Goal: Communication & Community: Share content

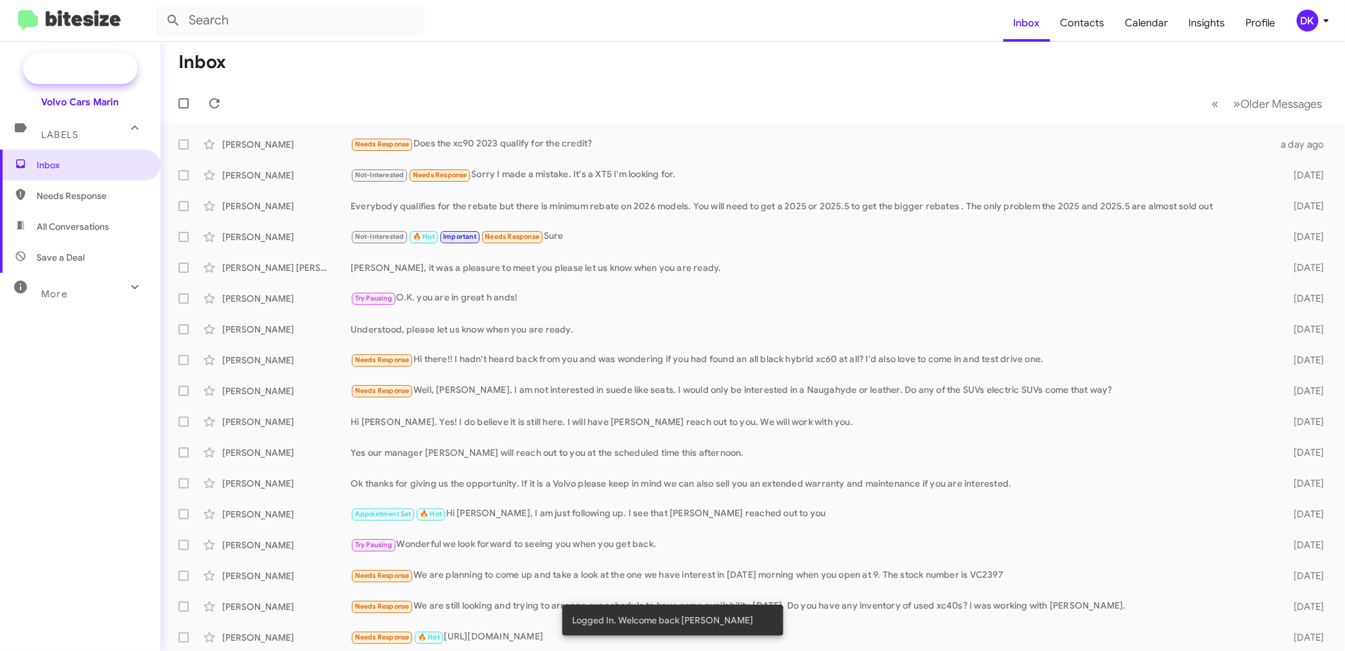
click at [81, 58] on span "New Campaign" at bounding box center [80, 68] width 114 height 31
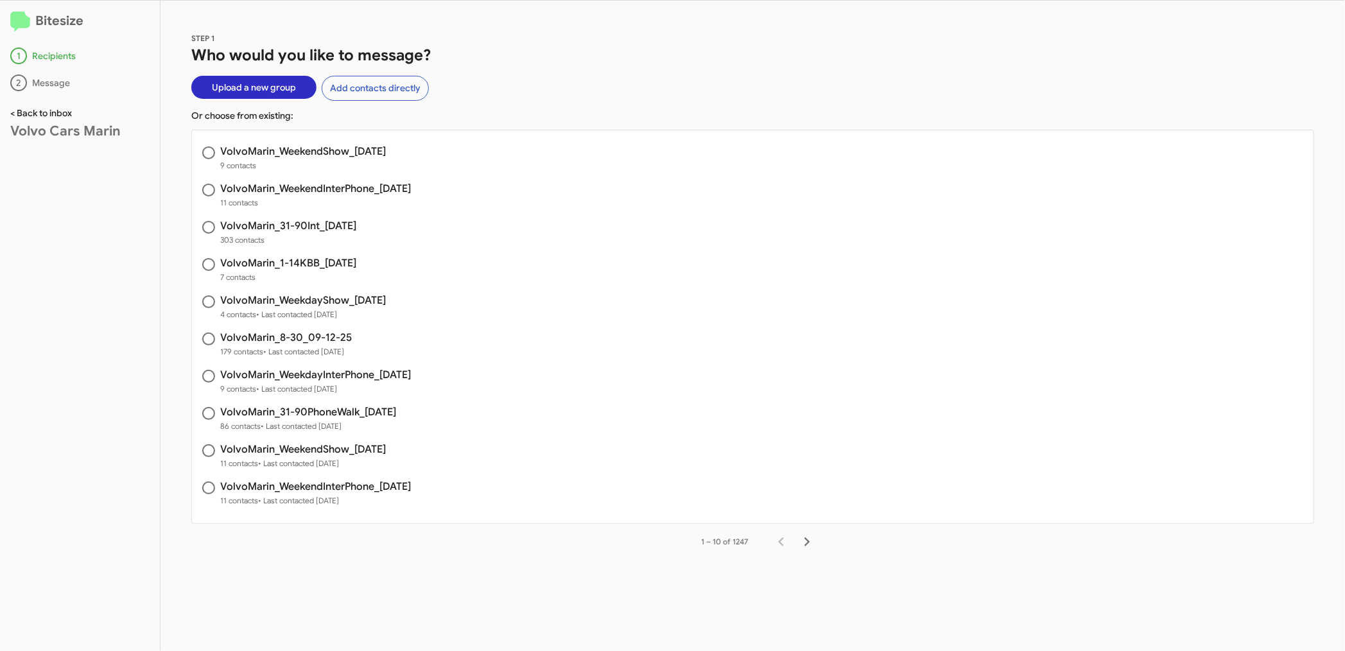
click at [53, 112] on link "< Back to inbox" at bounding box center [41, 113] width 62 height 12
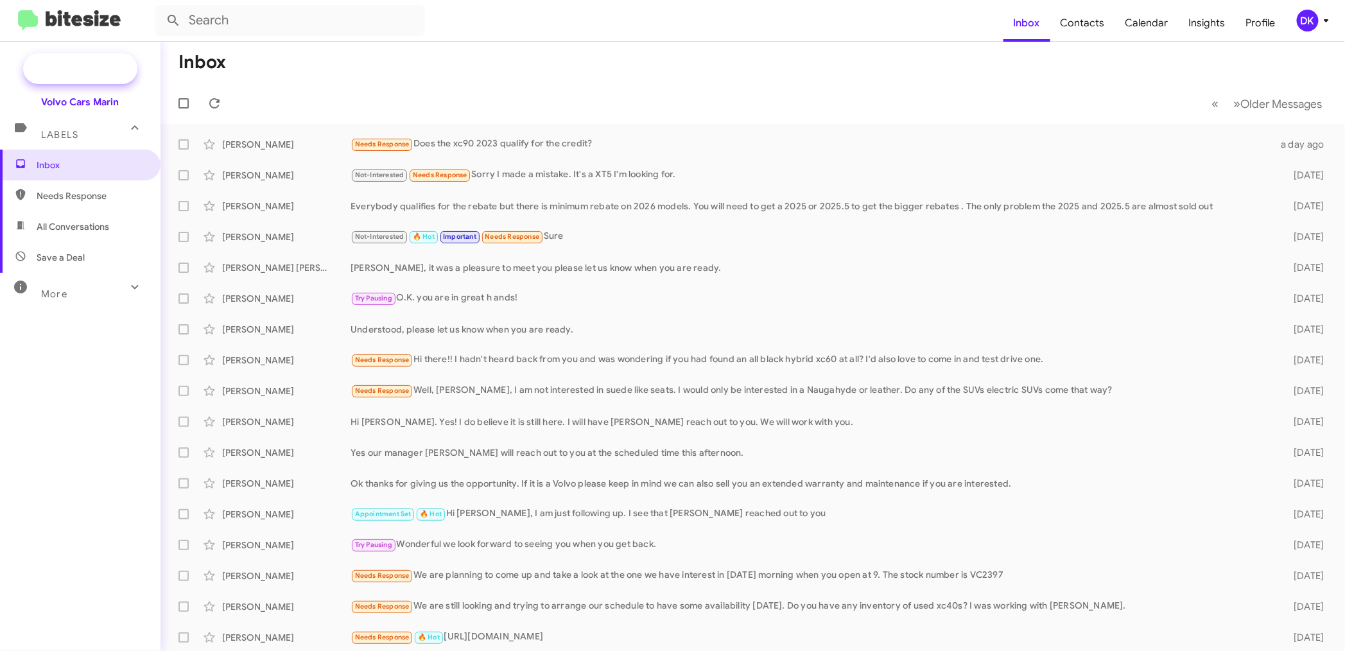
click at [80, 58] on span "New Campaign" at bounding box center [80, 68] width 114 height 31
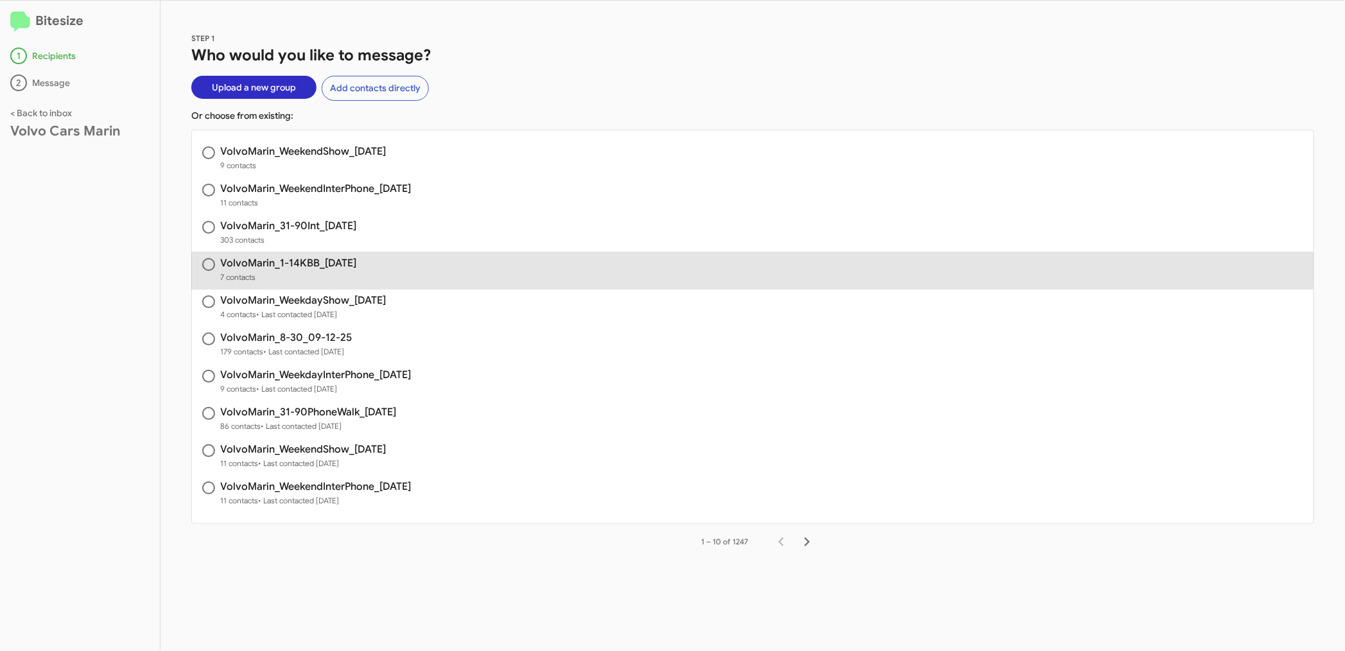
click at [351, 261] on h3 "VolvoMarin_1-14KBB_[DATE]" at bounding box center [288, 263] width 136 height 10
radio input "true"
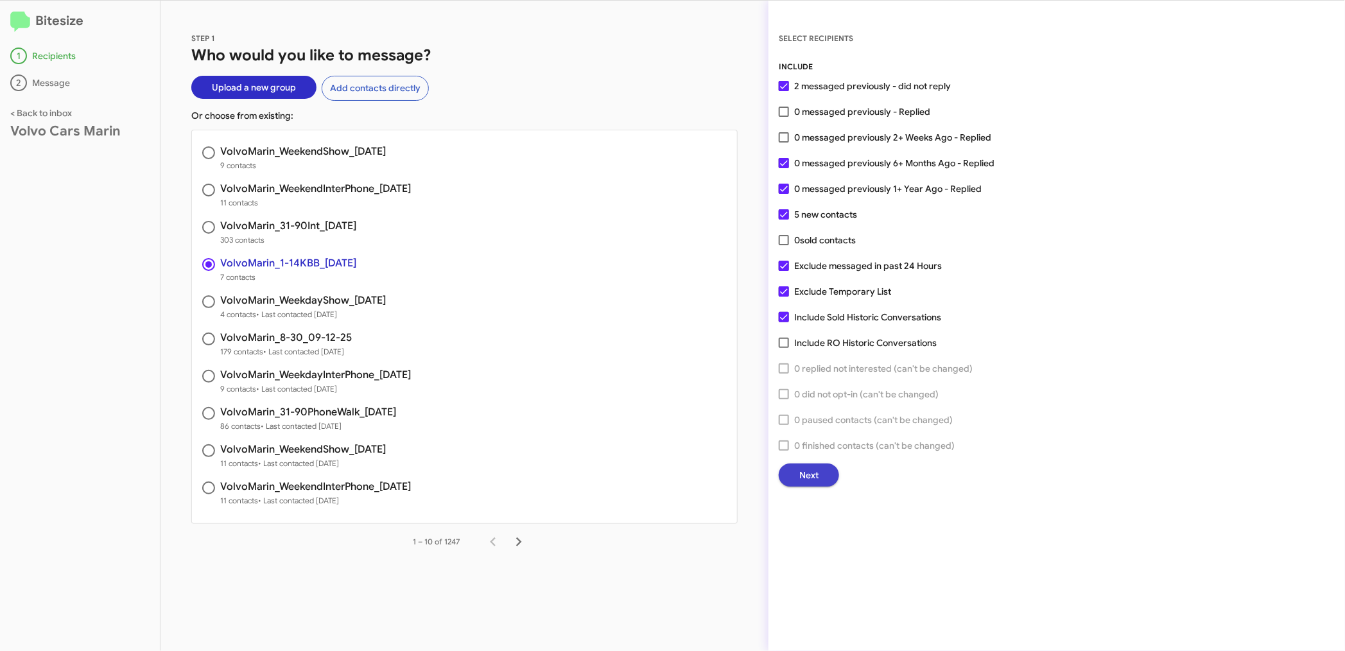
click at [811, 470] on span "Next" at bounding box center [808, 474] width 19 height 23
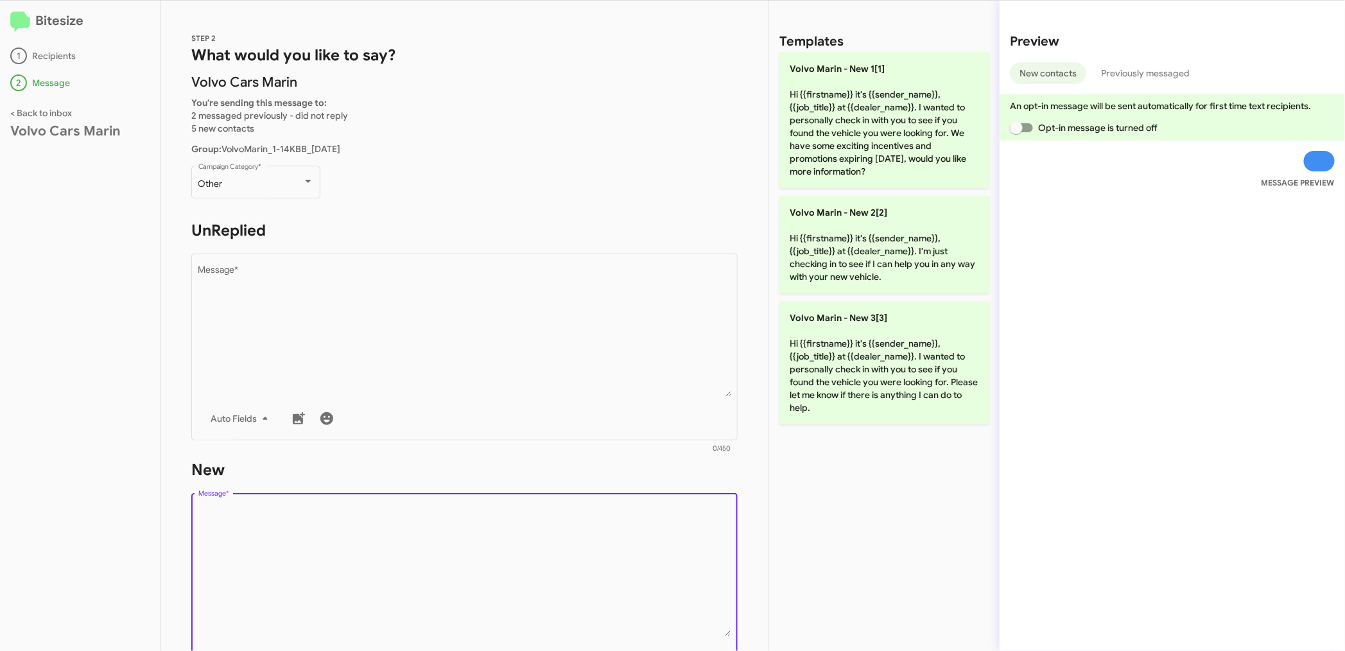
click at [329, 540] on textarea "Message *" at bounding box center [464, 570] width 533 height 131
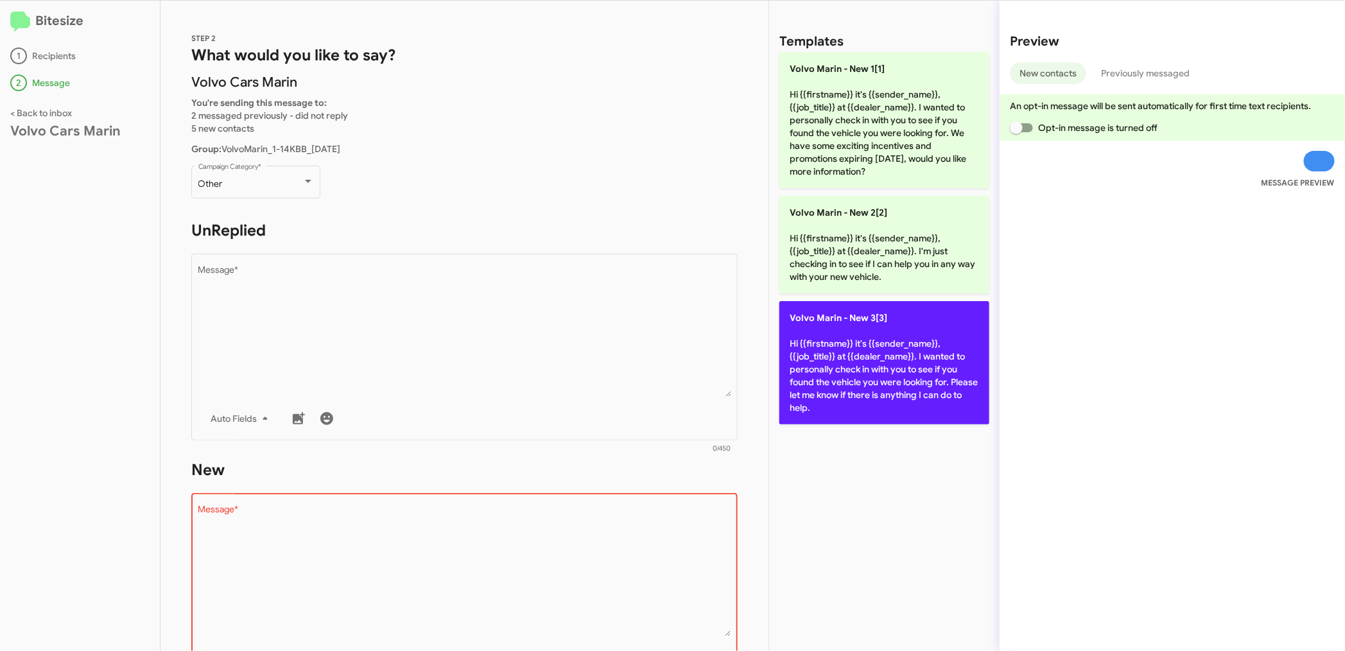
click at [847, 368] on p "Volvo [PERSON_NAME] - New 3[3] Hi {{firstname}} it's {{sender_name}}, {{job_tit…" at bounding box center [884, 362] width 210 height 123
type textarea "Hi {{firstname}} it's {{sender_name}}, {{job_title}} at {{dealer_name}}. I want…"
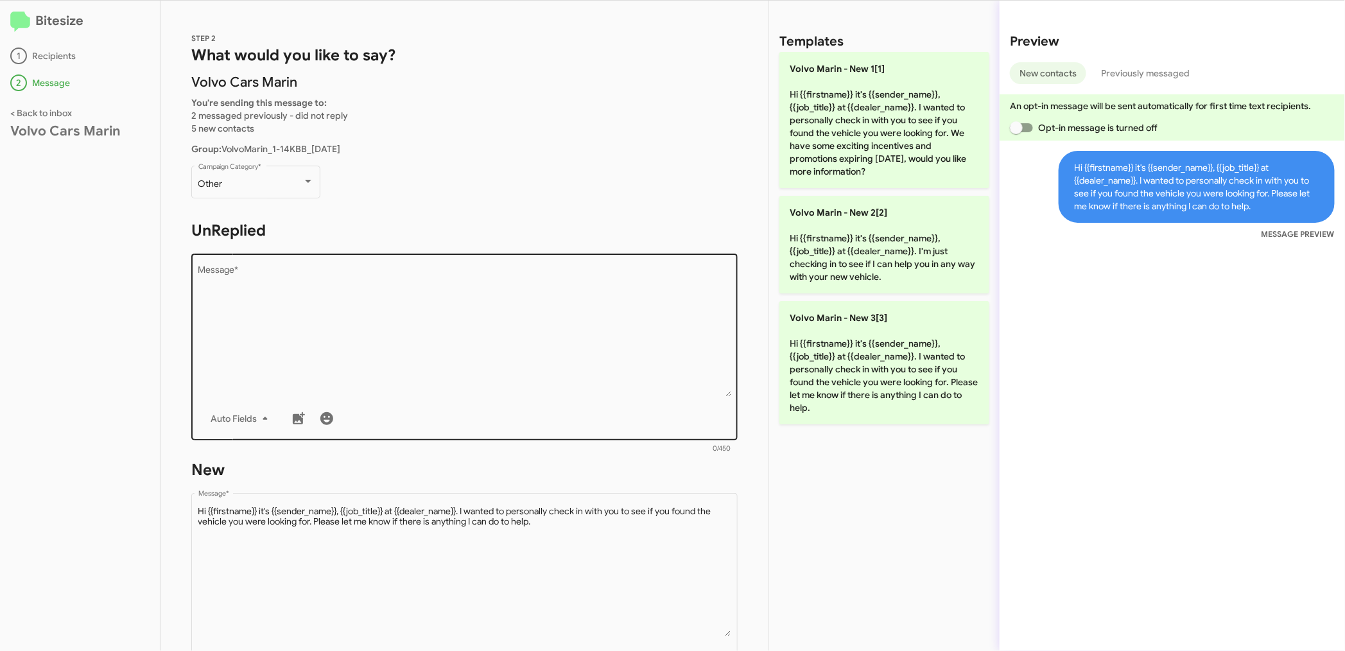
click at [389, 369] on textarea "Message *" at bounding box center [464, 331] width 533 height 131
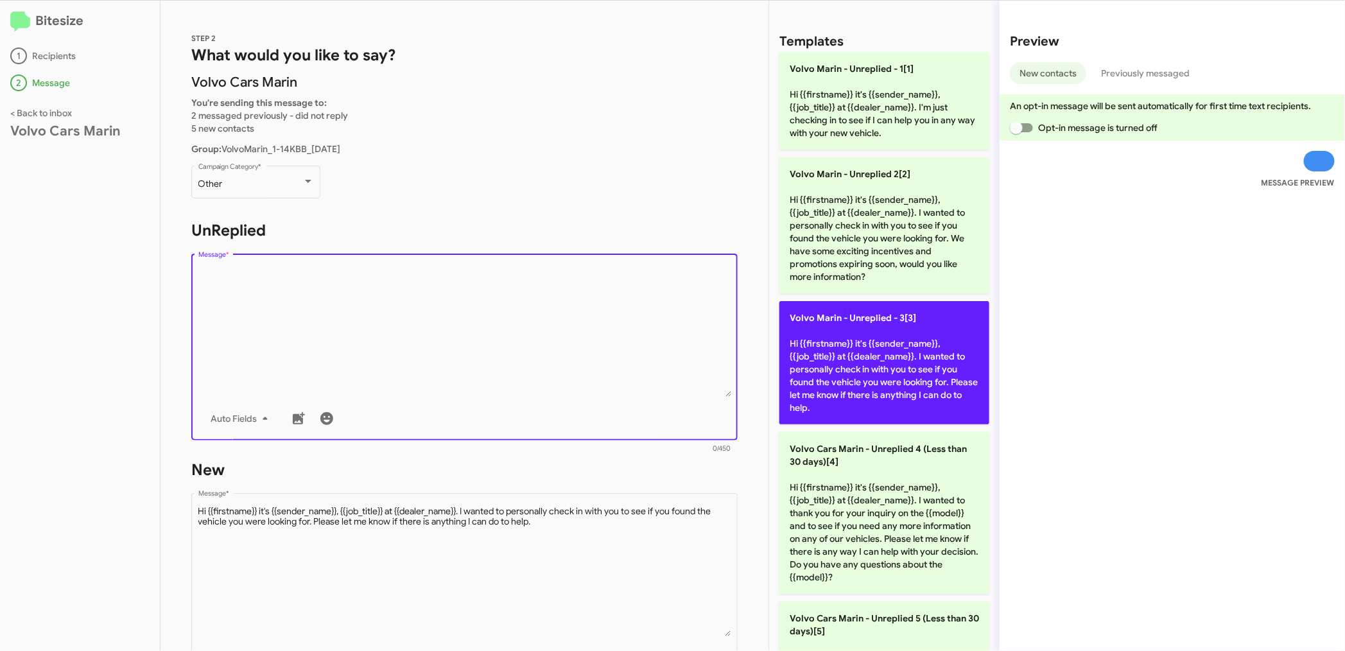
click at [905, 354] on p "Volvo Marin - Unreplied - 3[3] Hi {{firstname}} it's {{sender_name}}, {{job_tit…" at bounding box center [884, 362] width 210 height 123
type textarea "Hi {{firstname}} it's {{sender_name}}, {{job_title}} at {{dealer_name}}. I want…"
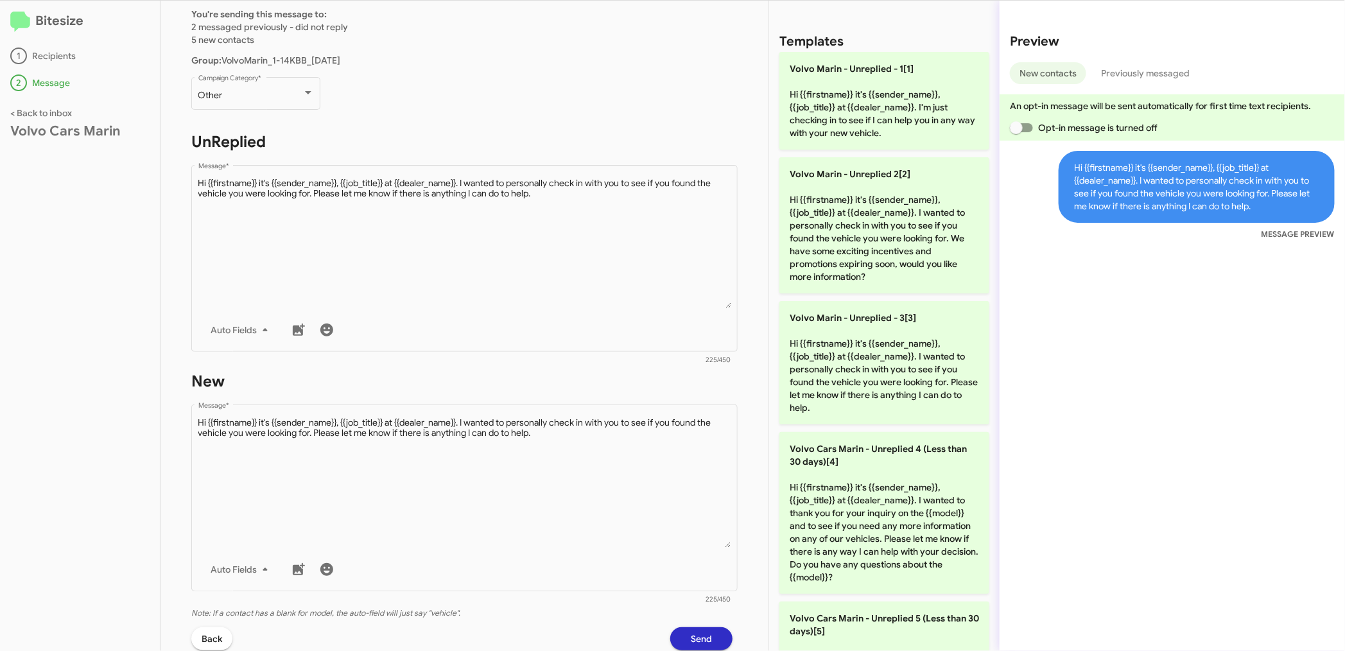
scroll to position [207, 0]
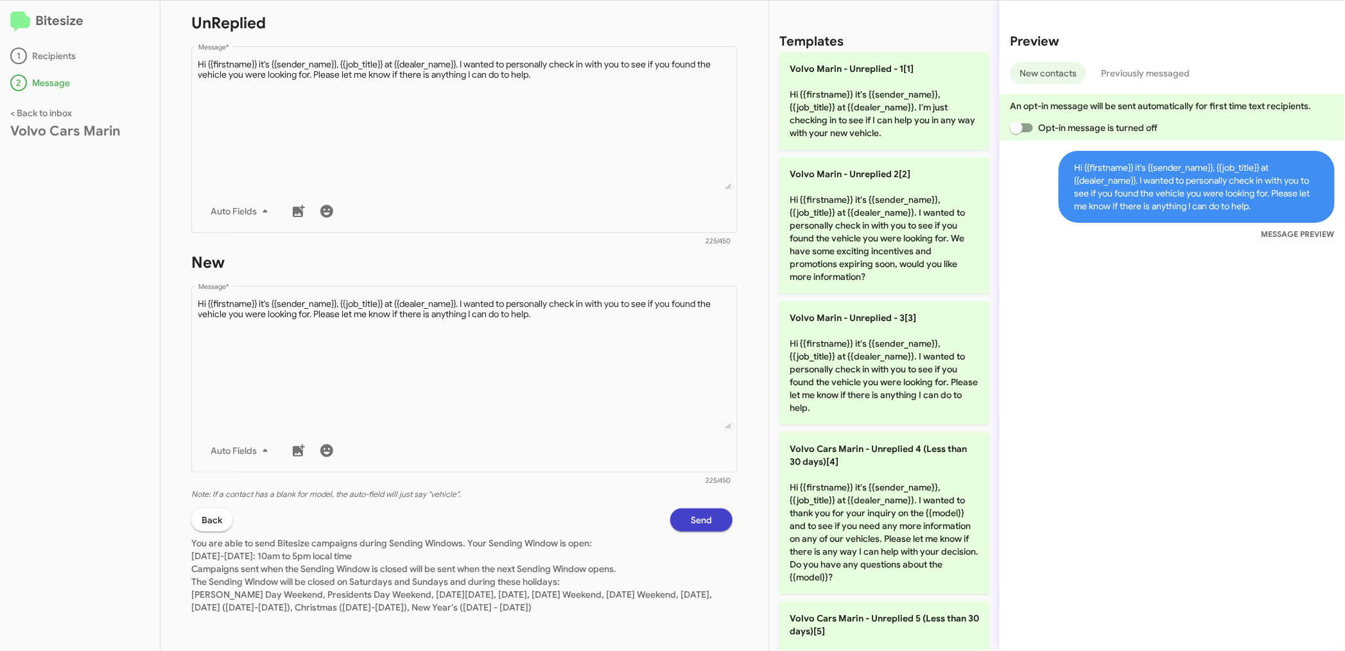
click at [691, 516] on span "Send" at bounding box center [701, 519] width 21 height 23
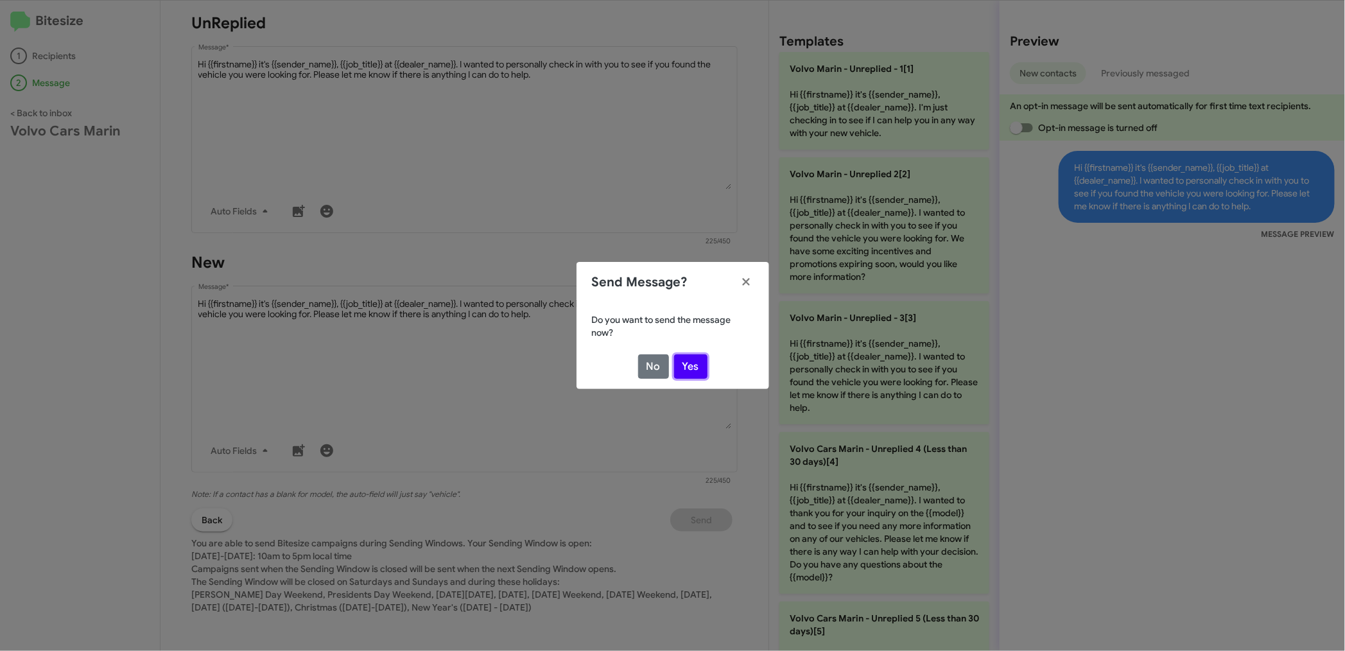
click at [688, 359] on button "Yes" at bounding box center [690, 366] width 33 height 24
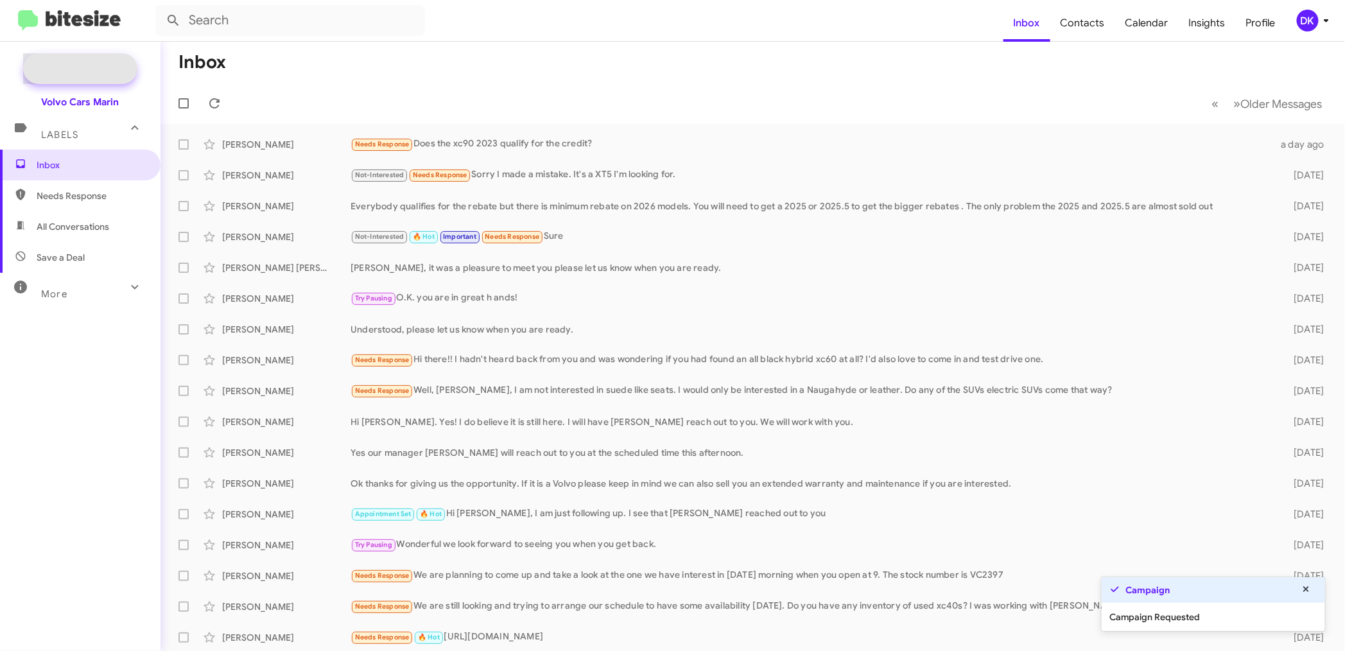
click at [81, 67] on span "New Campaign" at bounding box center [94, 68] width 65 height 13
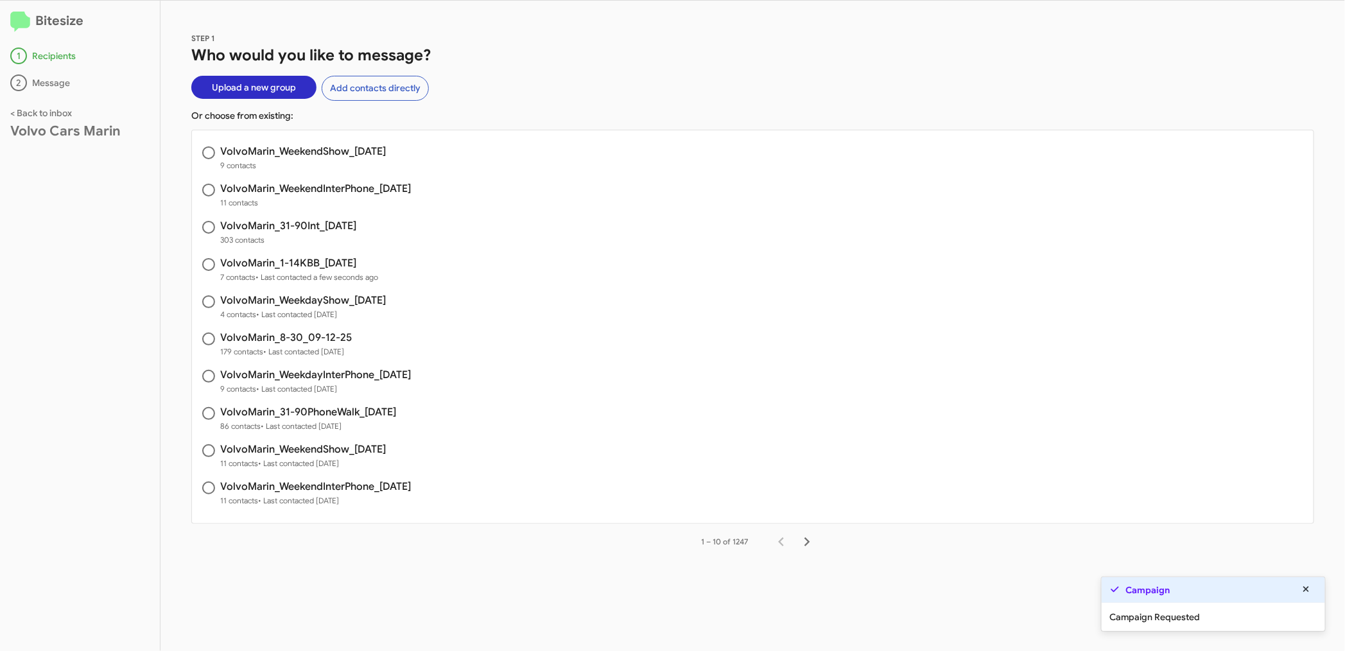
click at [337, 222] on h3 "VolvoMarin_31-90Int_[DATE]" at bounding box center [288, 226] width 136 height 10
radio input "true"
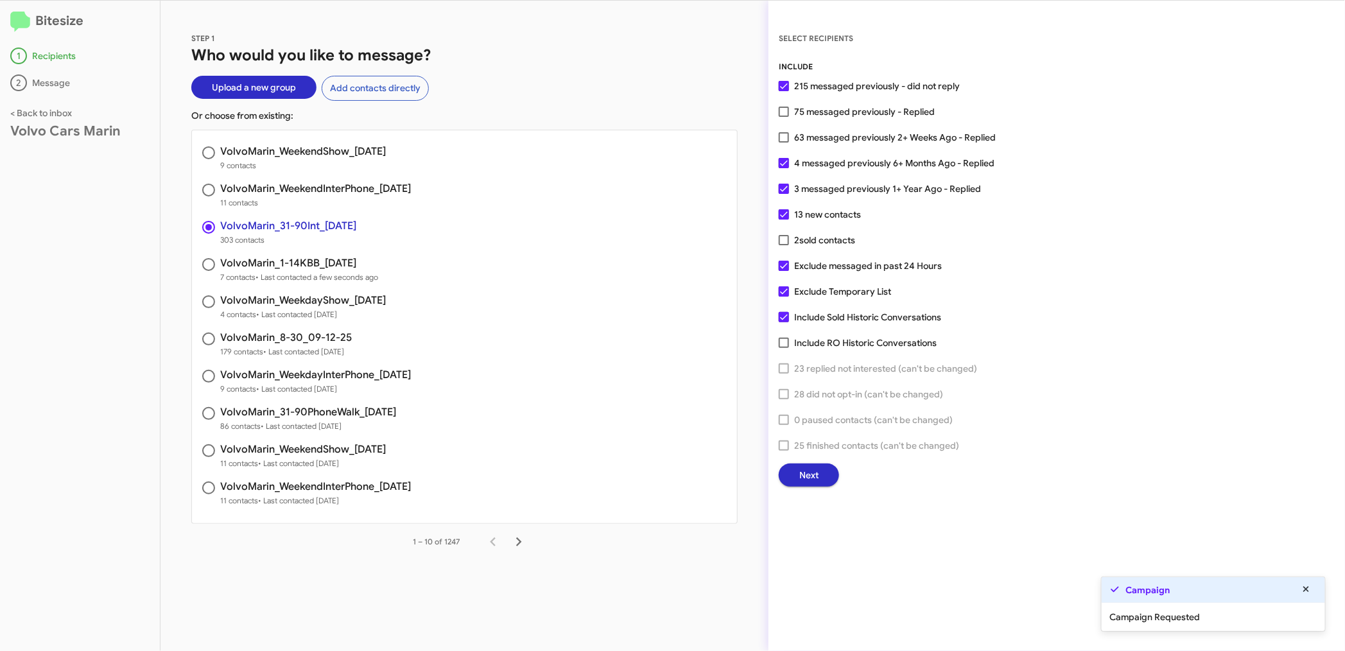
click at [824, 473] on button "Next" at bounding box center [809, 474] width 60 height 23
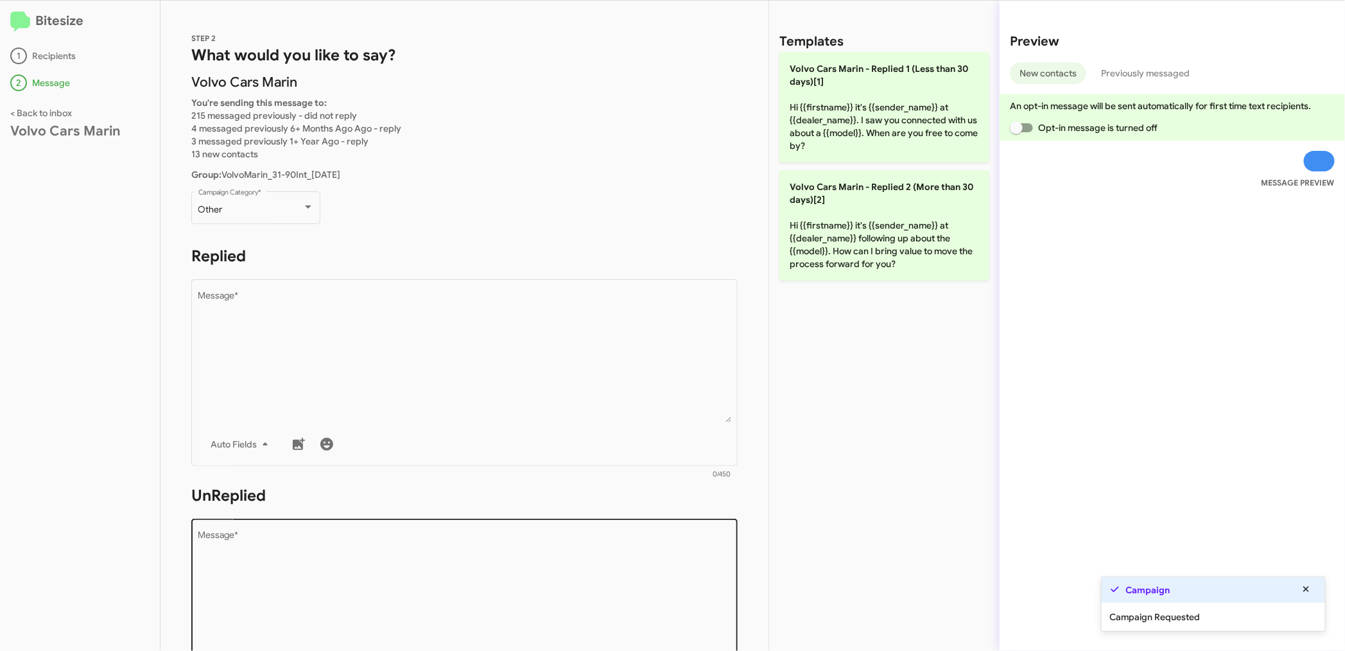
click at [336, 602] on textarea "Message *" at bounding box center [464, 596] width 533 height 131
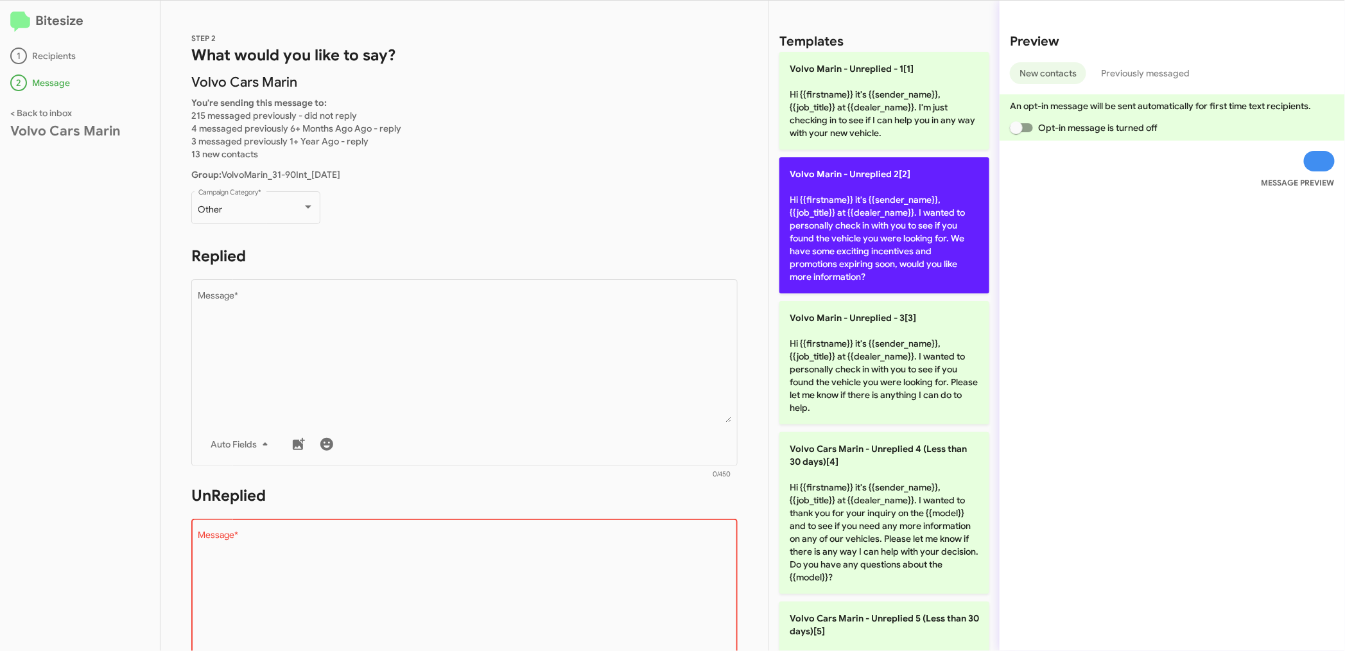
click at [906, 233] on p "Volvo Marin - Unreplied 2[2] Hi {{firstname}} it's {{sender_name}}, {{job_title…" at bounding box center [884, 225] width 210 height 136
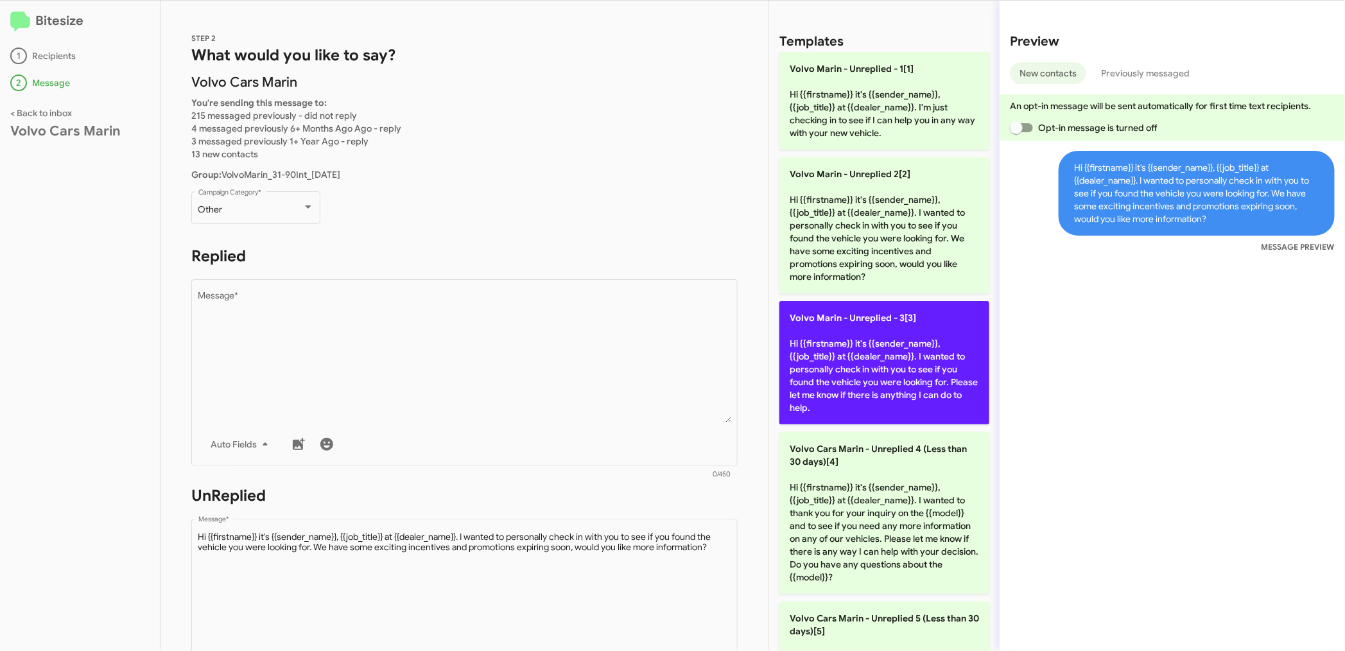
click at [887, 370] on p "Volvo Marin - Unreplied - 3[3] Hi {{firstname}} it's {{sender_name}}, {{job_tit…" at bounding box center [884, 362] width 210 height 123
type textarea "Hi {{firstname}} it's {{sender_name}}, {{job_title}} at {{dealer_name}}. I want…"
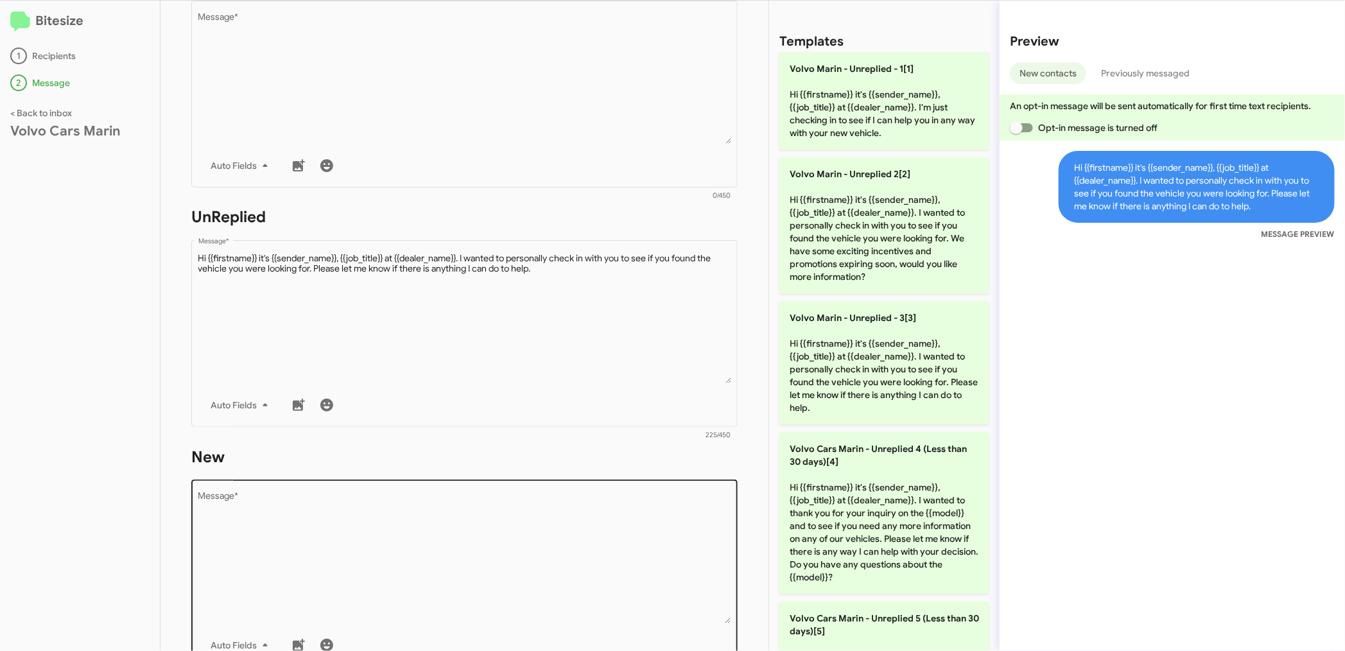
scroll to position [285, 0]
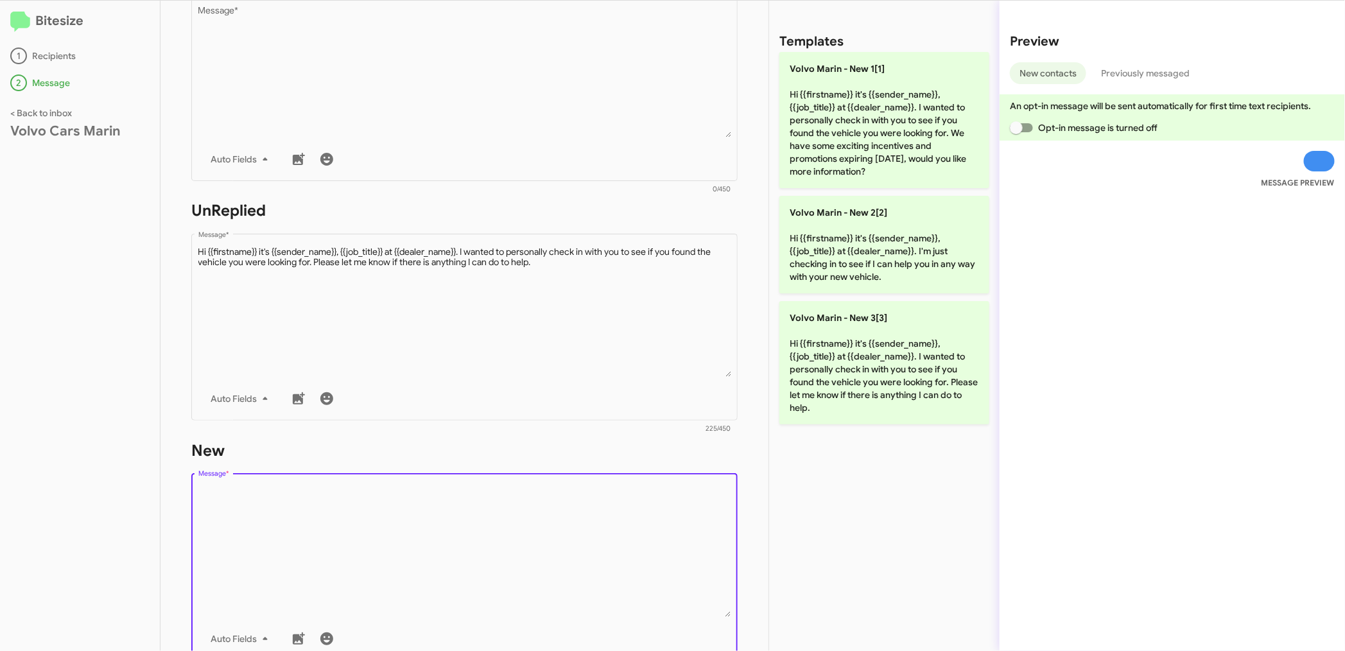
click at [382, 548] on textarea "Message *" at bounding box center [464, 551] width 533 height 131
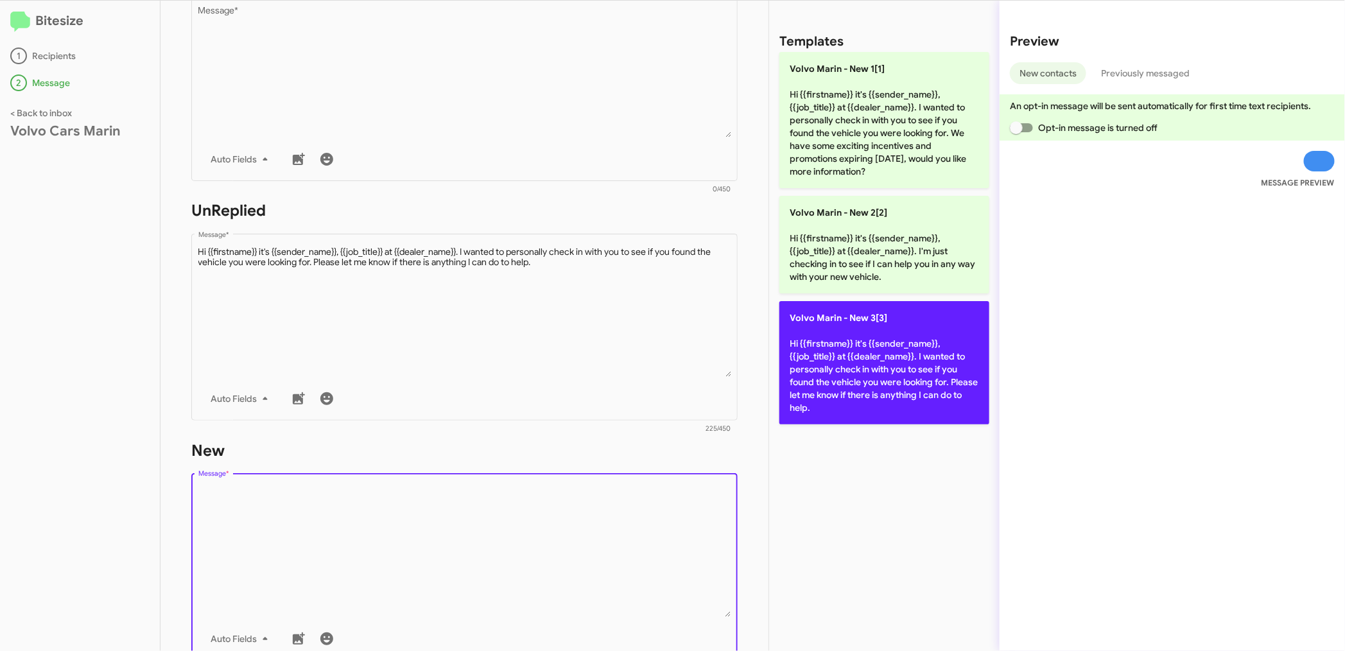
click at [900, 361] on p "Volvo [PERSON_NAME] - New 3[3] Hi {{firstname}} it's {{sender_name}}, {{job_tit…" at bounding box center [884, 362] width 210 height 123
type textarea "Hi {{firstname}} it's {{sender_name}}, {{job_title}} at {{dealer_name}}. I want…"
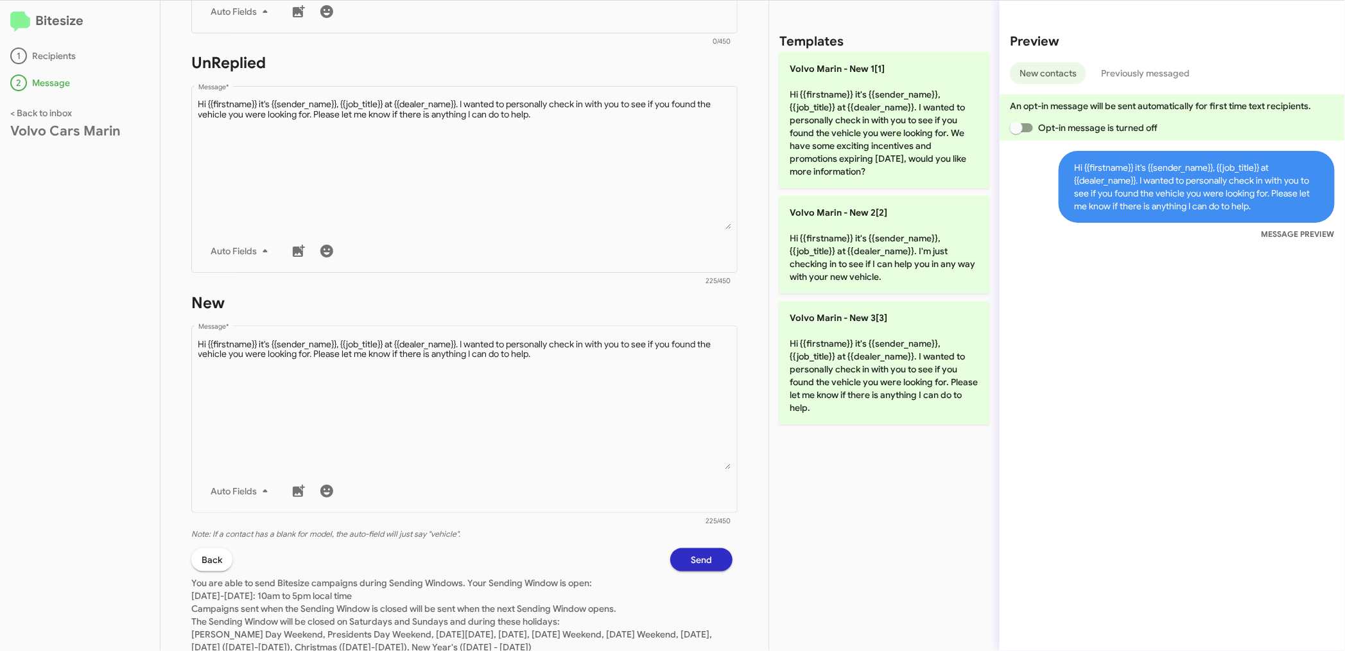
scroll to position [472, 0]
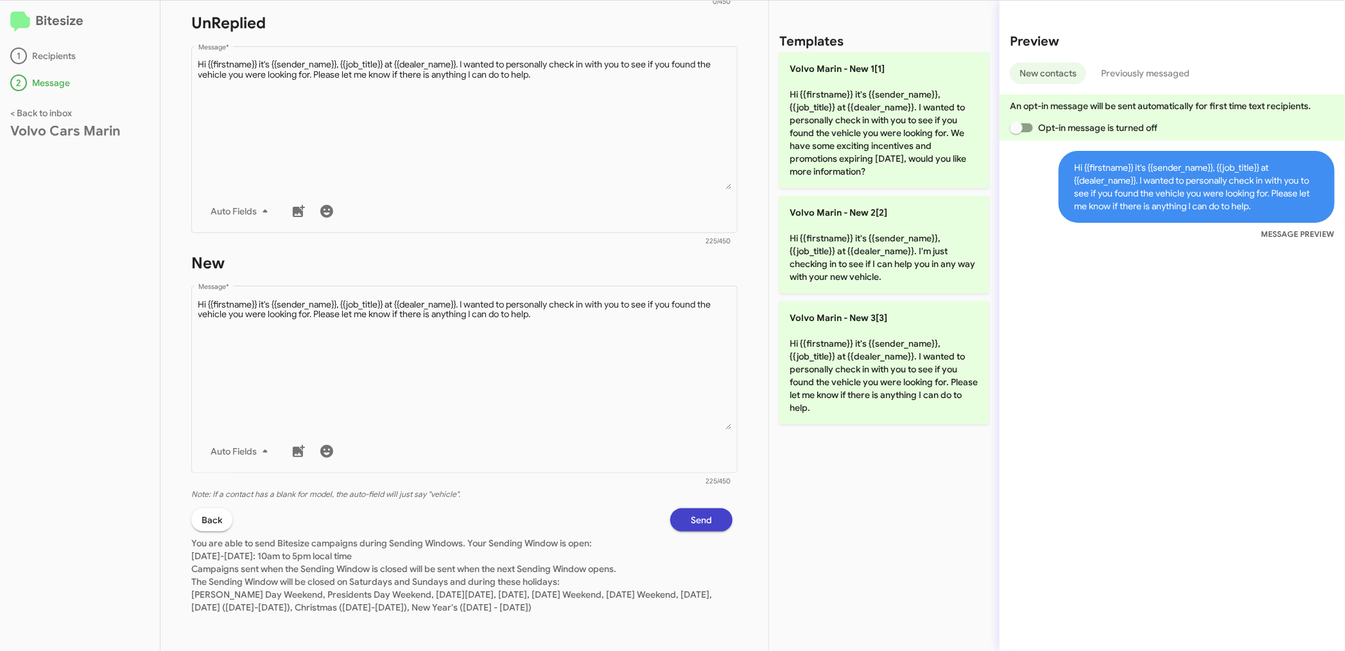
click at [691, 512] on span "Send" at bounding box center [701, 519] width 21 height 23
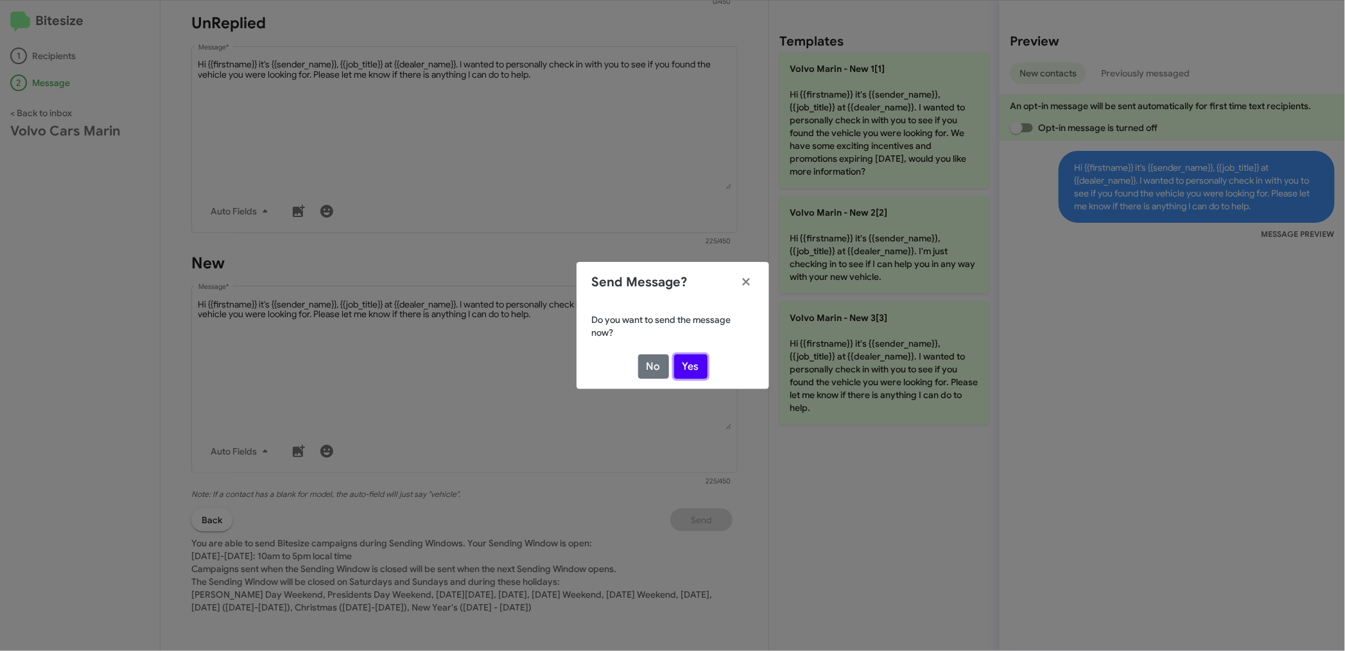
click at [693, 361] on button "Yes" at bounding box center [690, 366] width 33 height 24
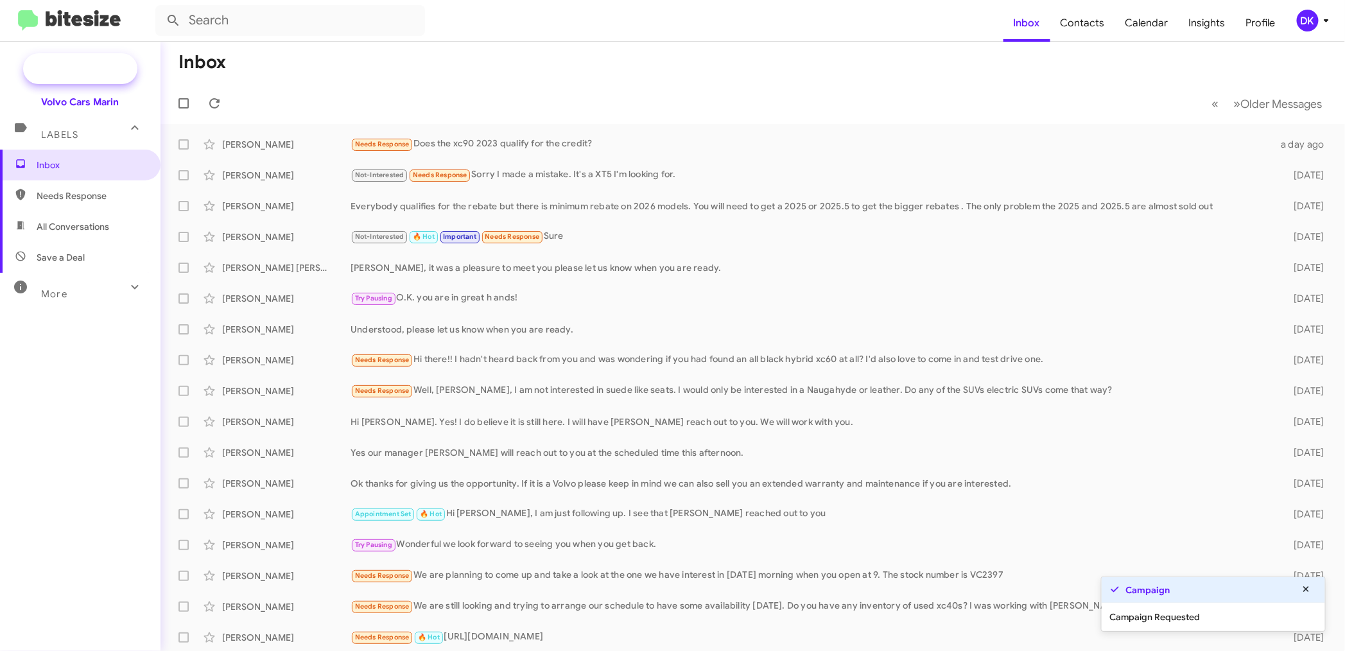
click at [98, 62] on span "New Campaign" at bounding box center [94, 68] width 65 height 13
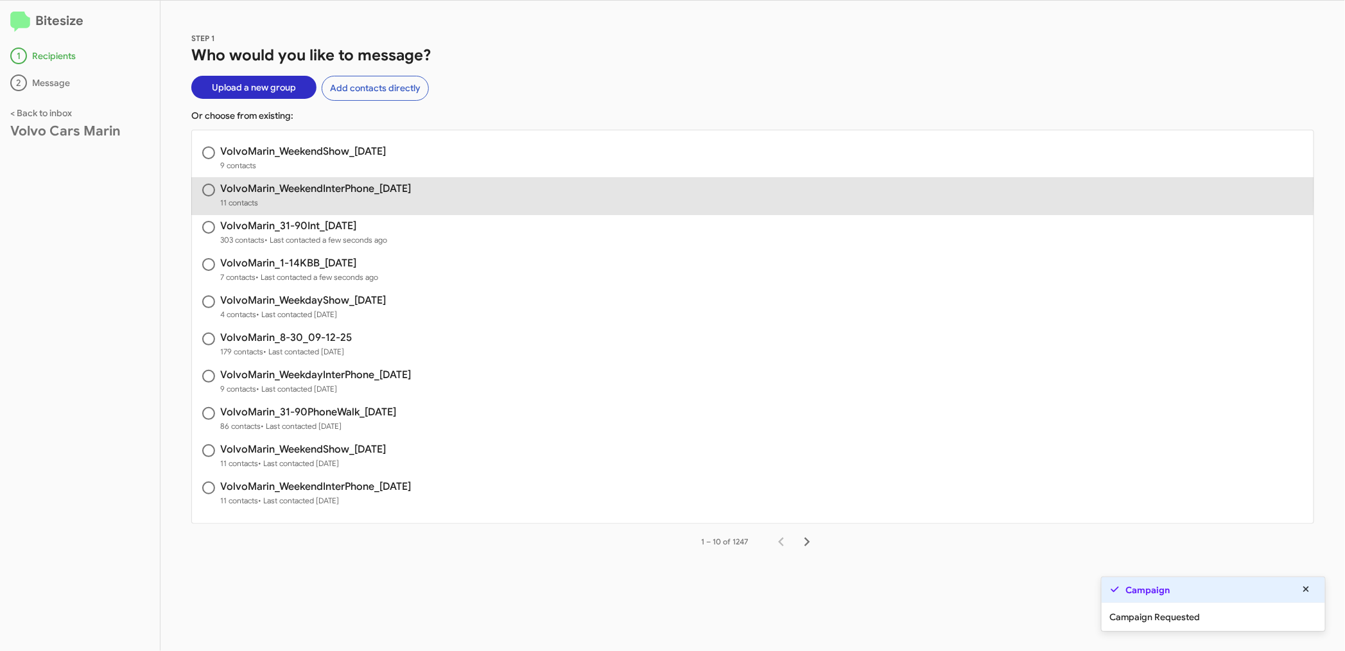
click at [355, 187] on h3 "VolvoMarin_WeekendInterPhone_[DATE]" at bounding box center [315, 189] width 191 height 10
radio input "true"
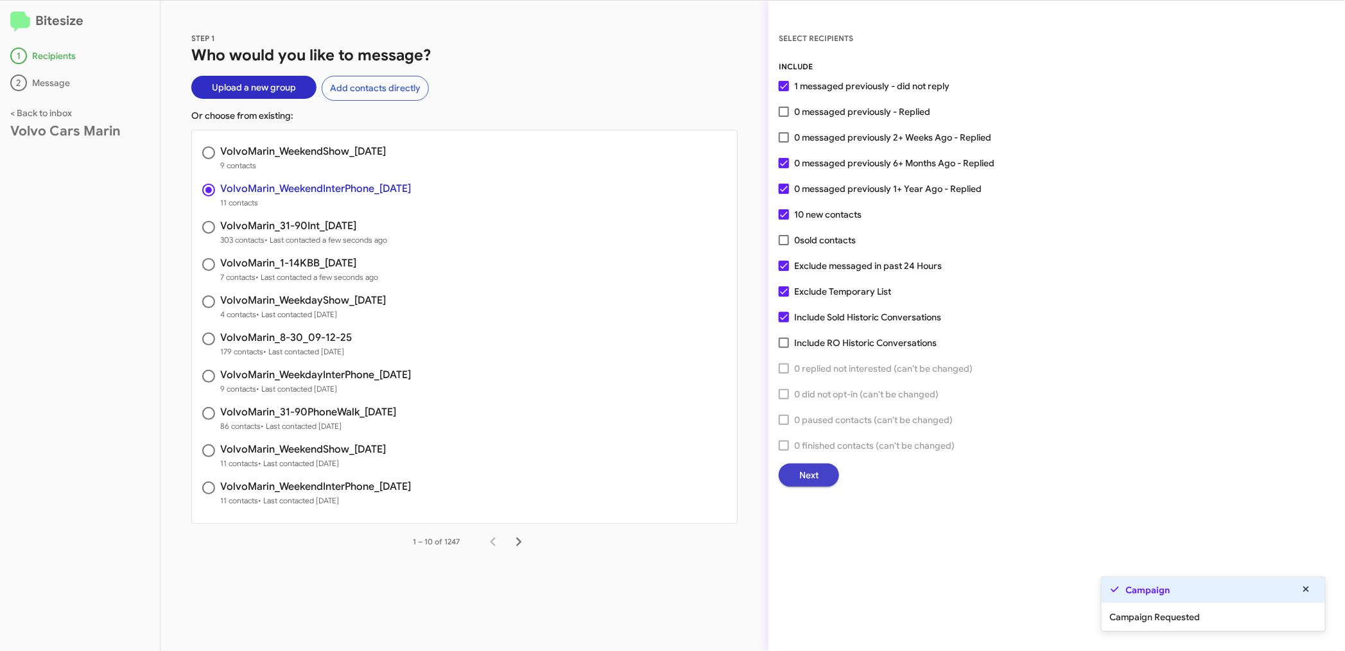
click at [817, 472] on span "Next" at bounding box center [808, 474] width 19 height 23
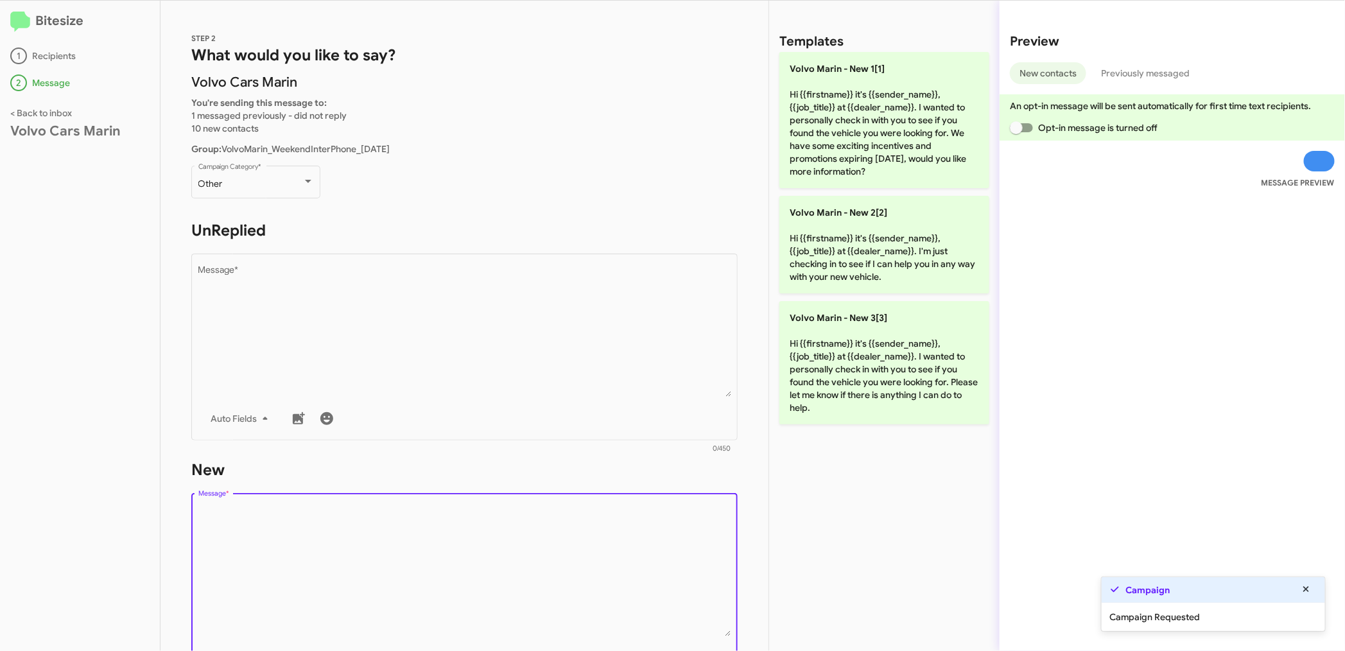
click at [324, 546] on textarea "Message *" at bounding box center [464, 570] width 533 height 131
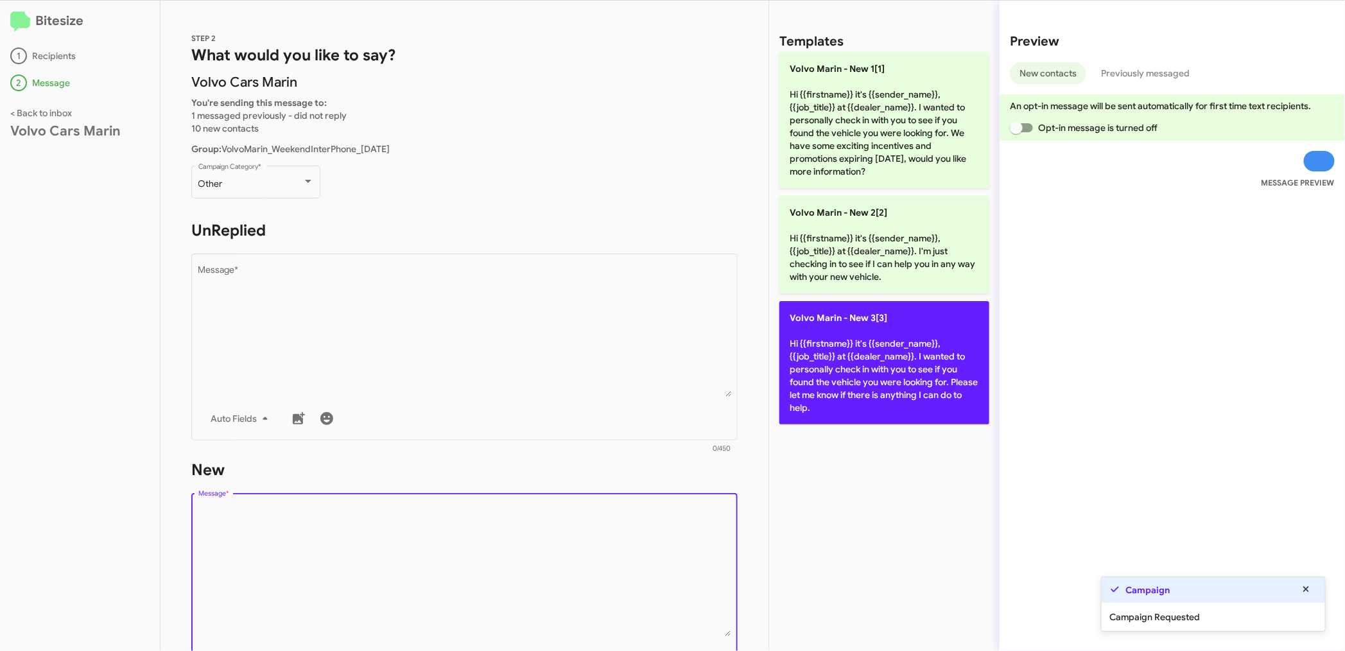
click at [908, 373] on p "Volvo [PERSON_NAME] - New 3[3] Hi {{firstname}} it's {{sender_name}}, {{job_tit…" at bounding box center [884, 362] width 210 height 123
type textarea "Hi {{firstname}} it's {{sender_name}}, {{job_title}} at {{dealer_name}}. I want…"
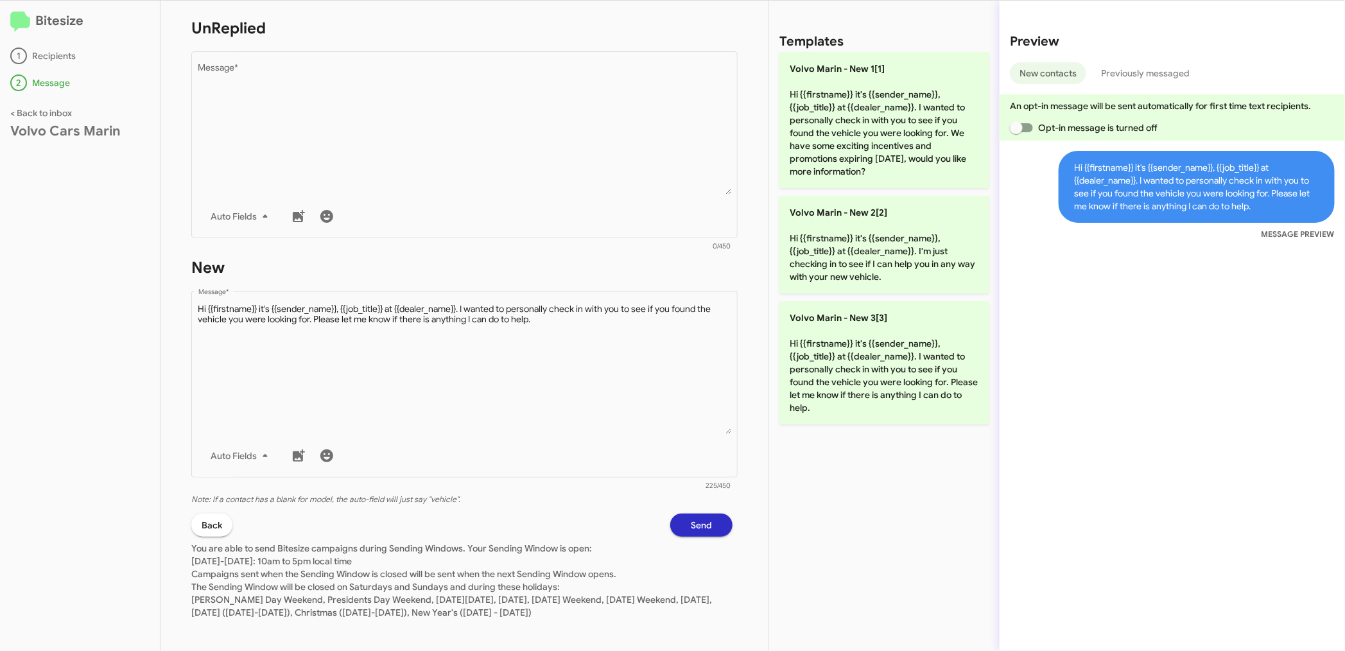
scroll to position [207, 0]
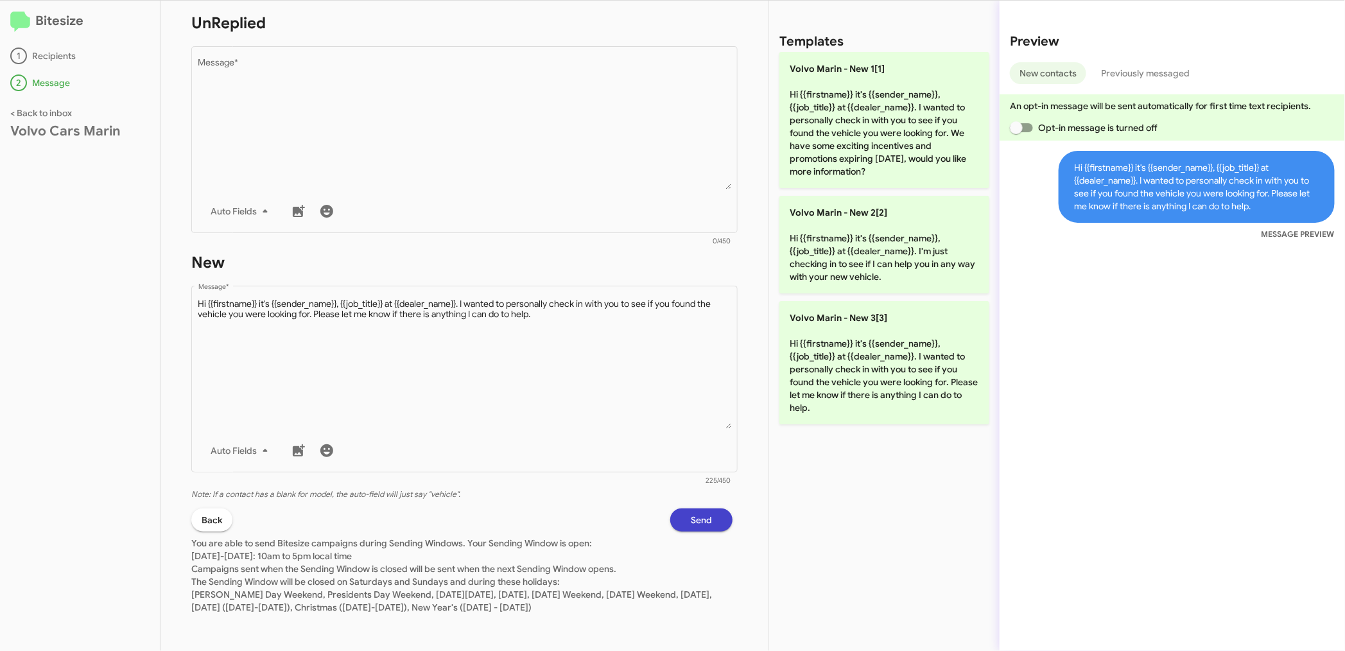
click at [698, 515] on span "Send" at bounding box center [701, 519] width 21 height 23
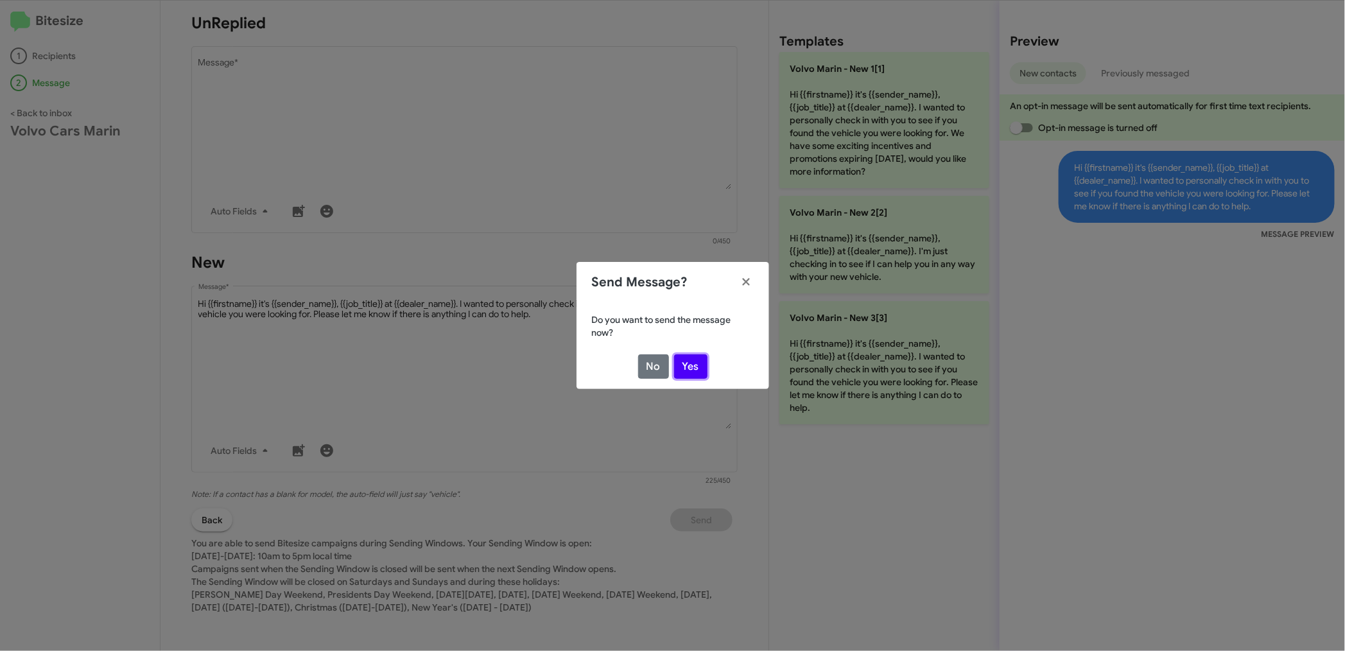
click at [688, 359] on button "Yes" at bounding box center [690, 366] width 33 height 24
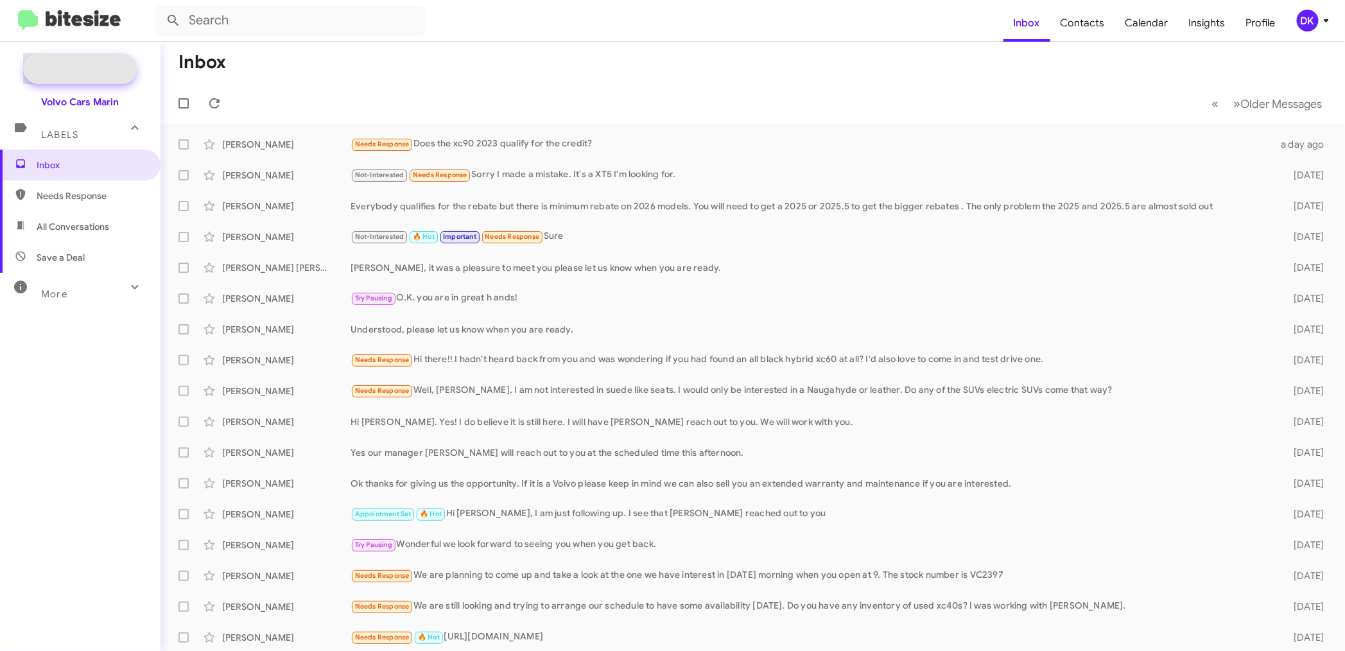
click at [121, 65] on span "New Campaign" at bounding box center [94, 68] width 65 height 13
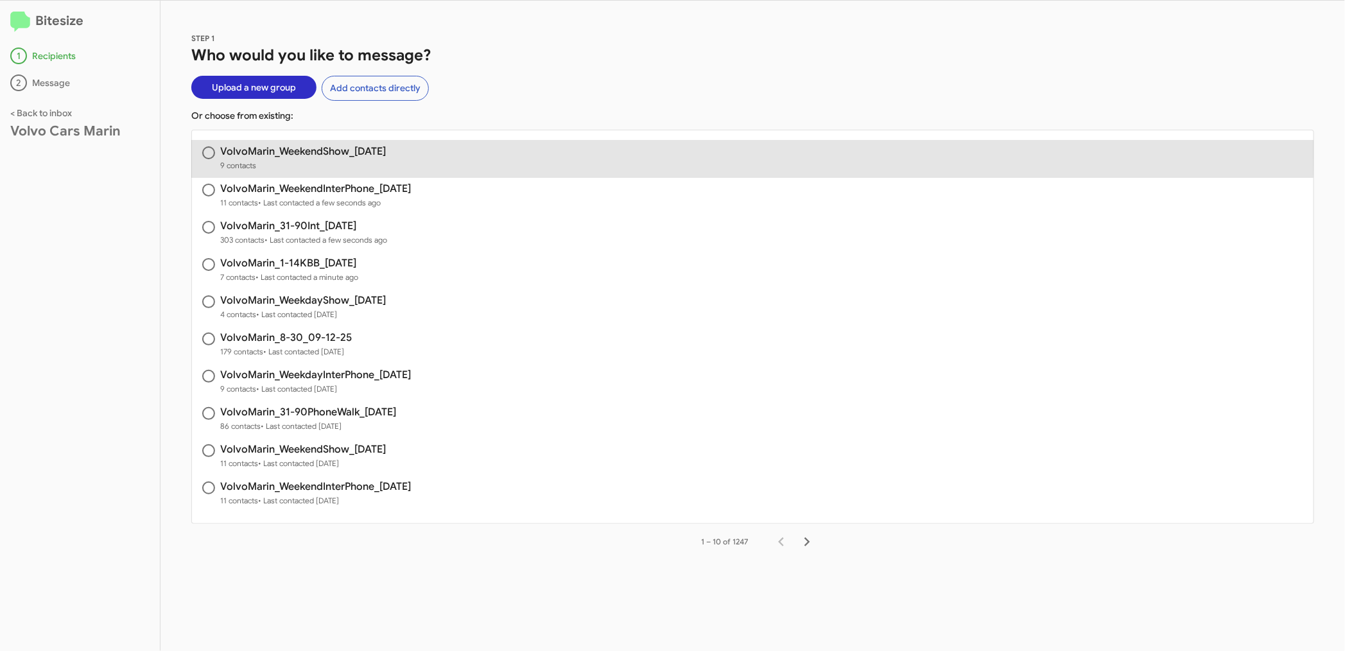
click at [285, 150] on h3 "VolvoMarin_WeekendShow_[DATE]" at bounding box center [303, 151] width 166 height 10
radio input "true"
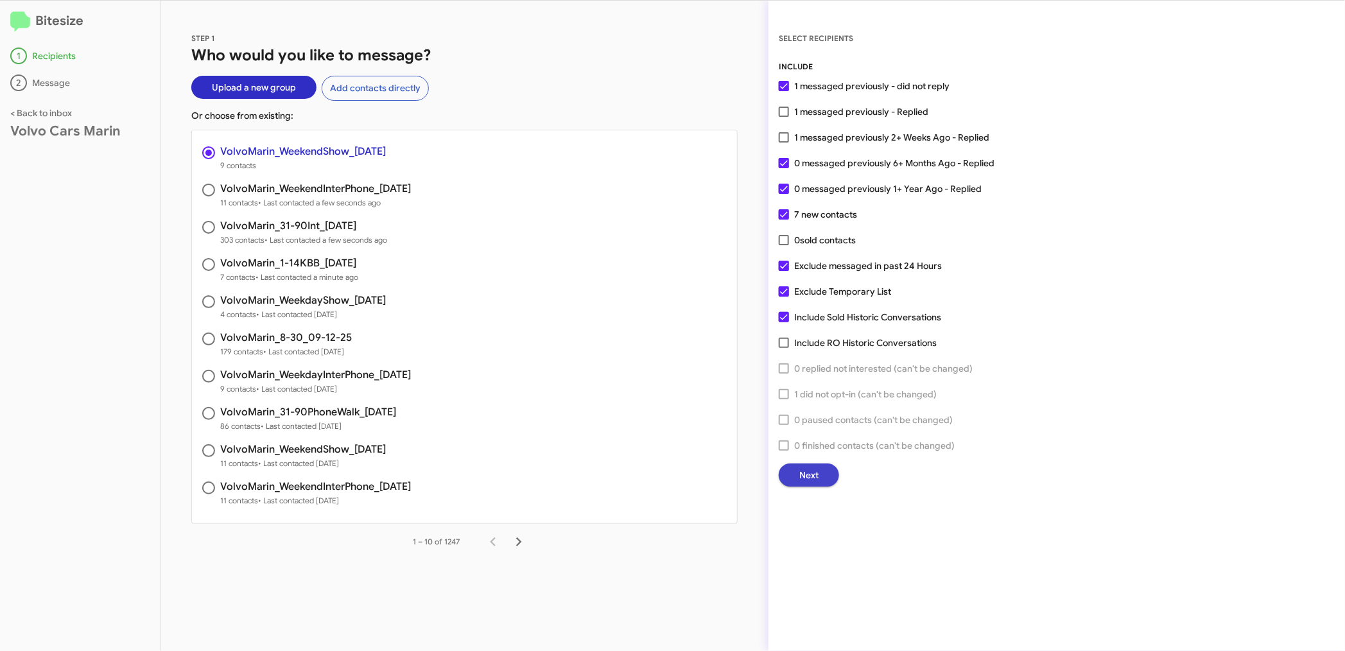
click at [820, 469] on button "Next" at bounding box center [809, 474] width 60 height 23
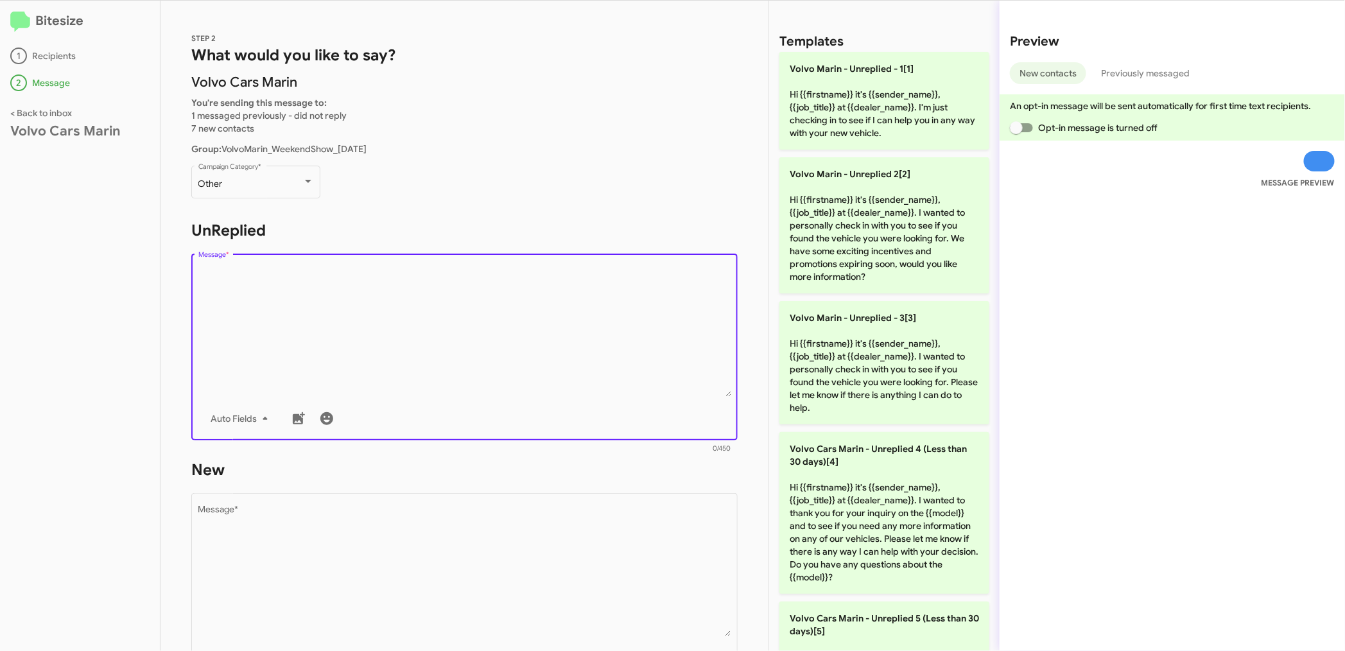
click at [265, 342] on textarea "Message *" at bounding box center [464, 331] width 533 height 131
click at [338, 560] on textarea "Message *" at bounding box center [464, 570] width 533 height 131
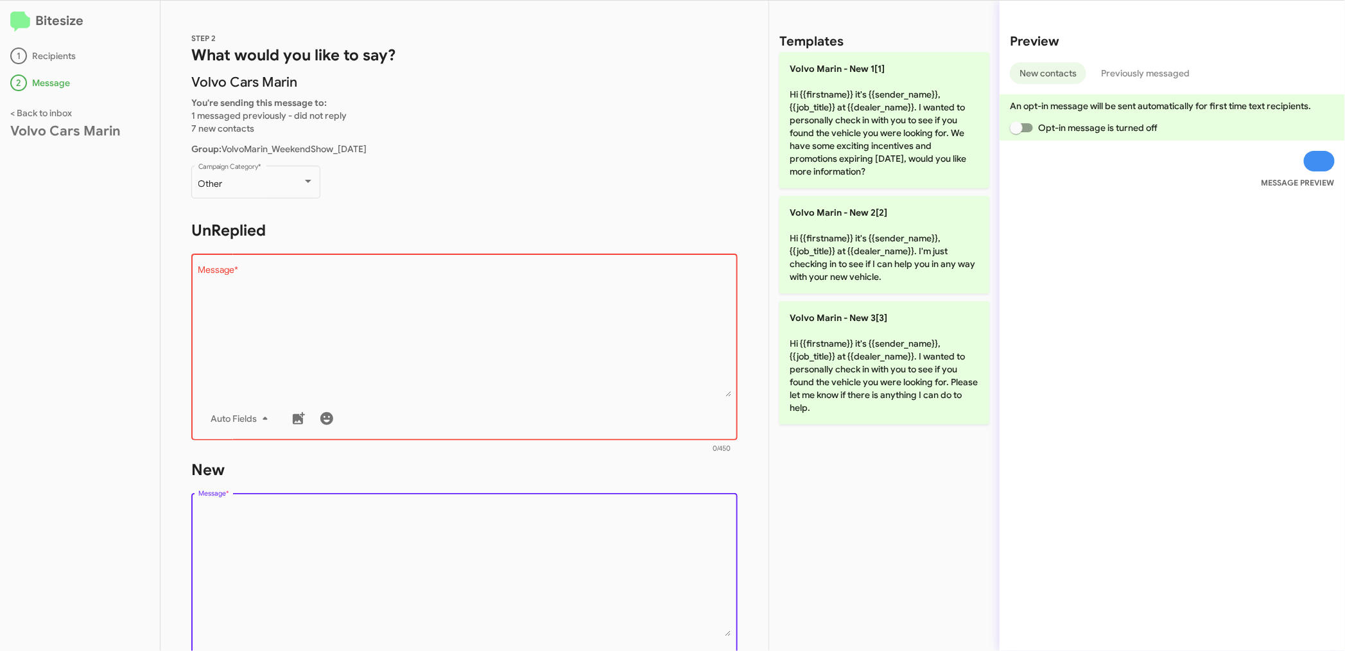
click at [567, 535] on textarea "Message *" at bounding box center [464, 570] width 533 height 131
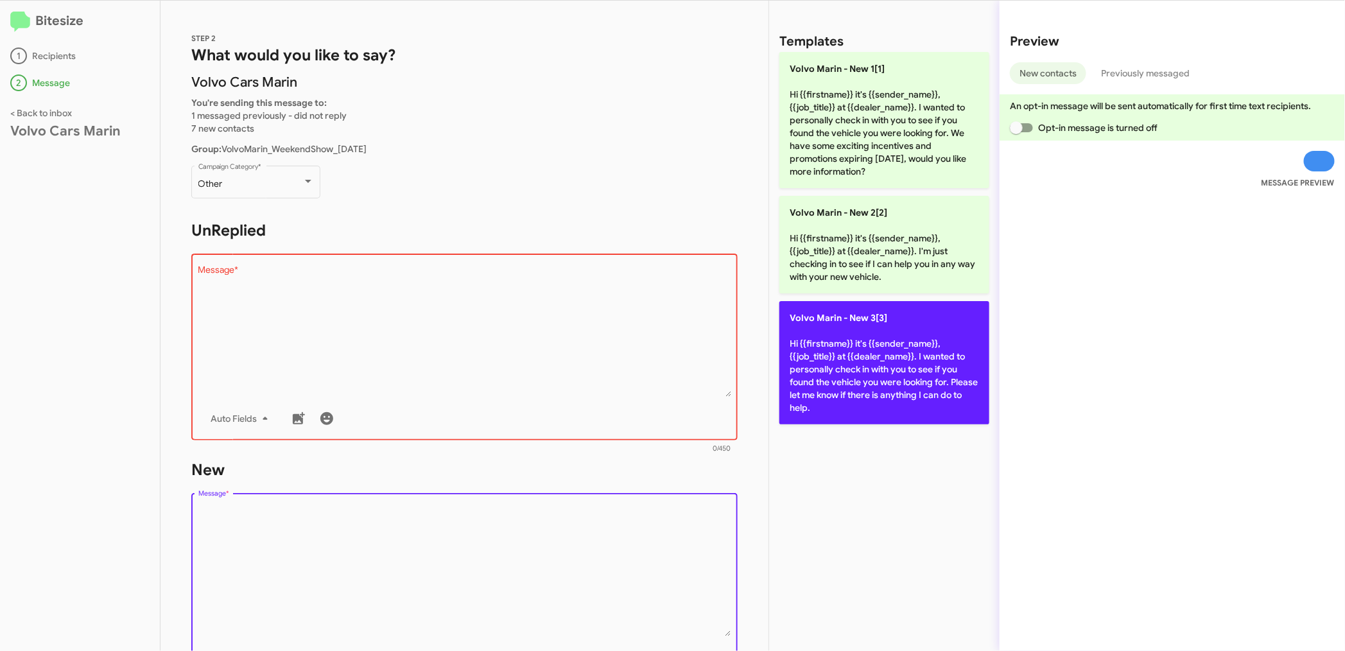
click at [819, 356] on p "Volvo [PERSON_NAME] - New 3[3] Hi {{firstname}} it's {{sender_name}}, {{job_tit…" at bounding box center [884, 362] width 210 height 123
type textarea "Hi {{firstname}} it's {{sender_name}}, {{job_title}} at {{dealer_name}}. I want…"
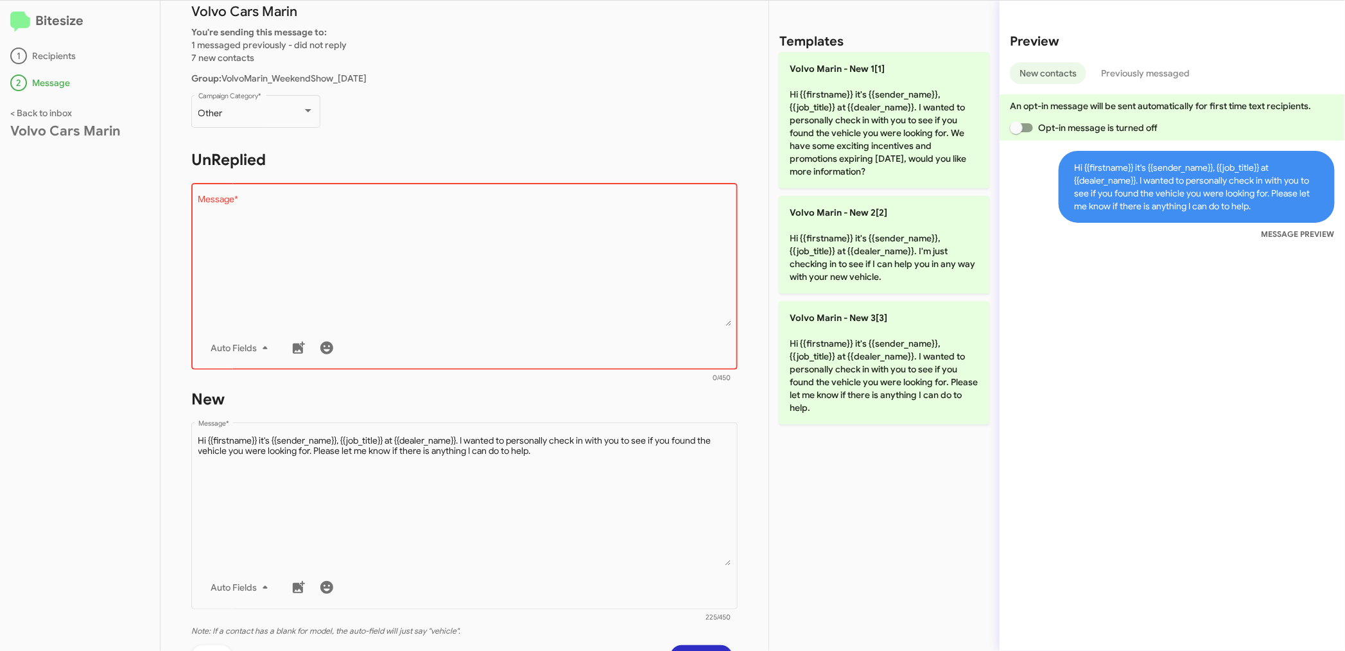
scroll to position [207, 0]
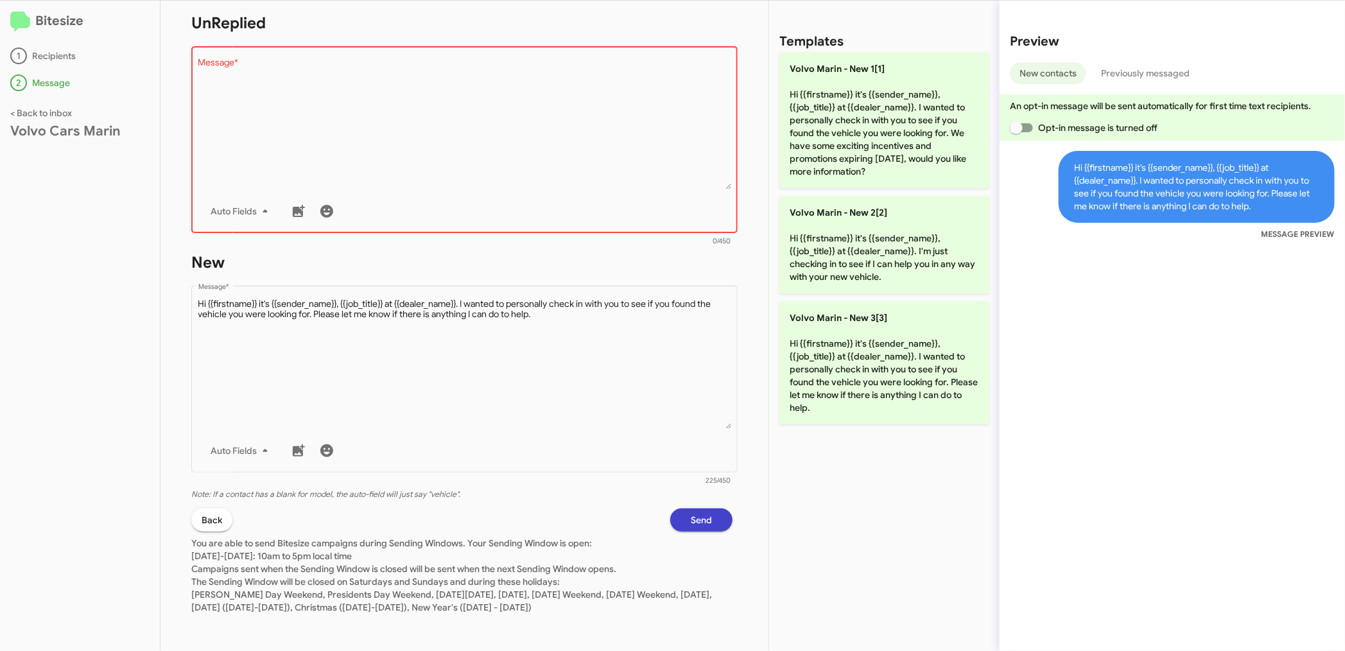
click at [694, 522] on span "Send" at bounding box center [701, 519] width 21 height 23
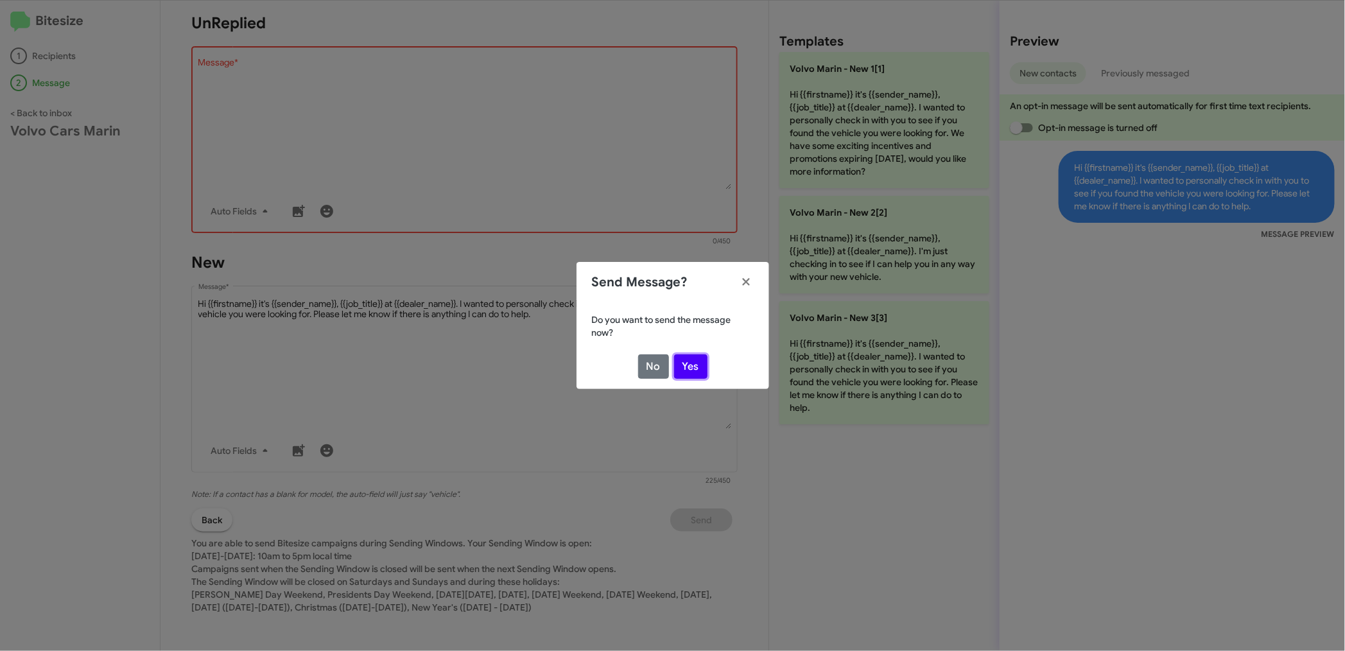
click at [693, 362] on button "Yes" at bounding box center [690, 366] width 33 height 24
